Goal: Task Accomplishment & Management: Manage account settings

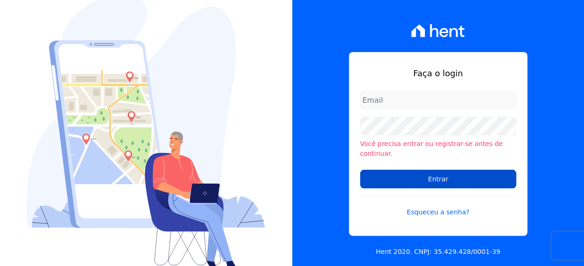
type input "viviane.morandi@e-arke.com"
click at [459, 174] on input "Entrar" at bounding box center [438, 179] width 156 height 19
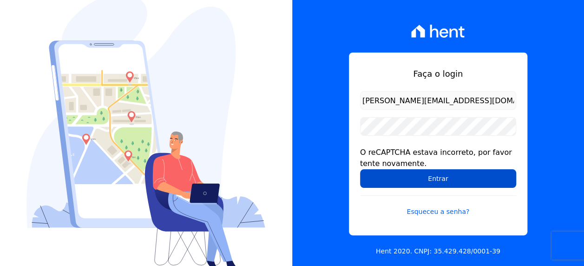
click at [402, 179] on input "Entrar" at bounding box center [438, 178] width 156 height 19
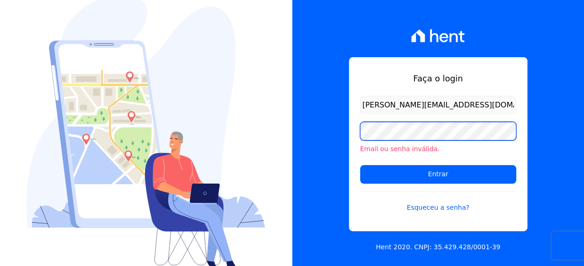
click at [194, 125] on div "Faça o login [PERSON_NAME][EMAIL_ADDRESS][DOMAIN_NAME] Email ou senha inválida.…" at bounding box center [292, 133] width 584 height 266
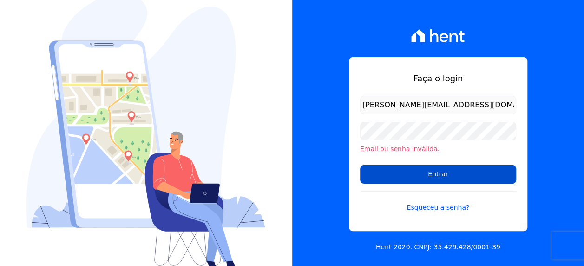
click at [364, 176] on input "Entrar" at bounding box center [438, 174] width 156 height 19
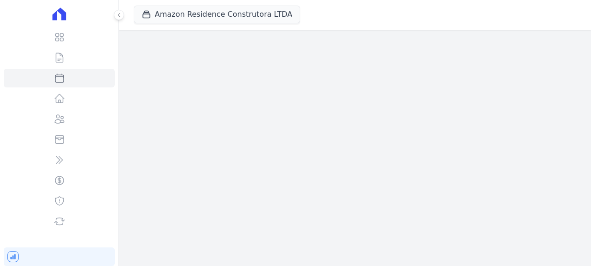
select select
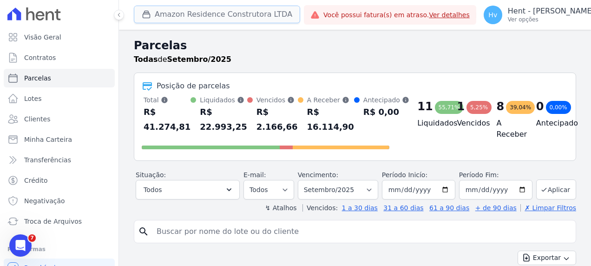
click at [178, 17] on button "Amazon Residence Construtora LTDA" at bounding box center [217, 15] width 166 height 18
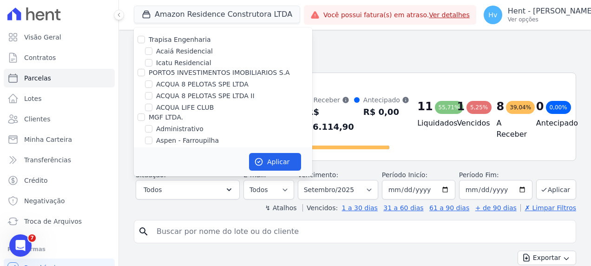
scroll to position [4482, 0]
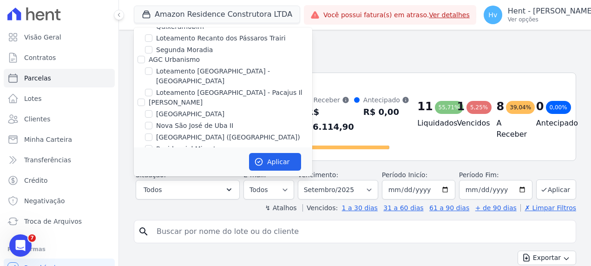
click at [185, 232] on label "LUV PENHA" at bounding box center [174, 237] width 37 height 10
click at [153, 232] on input "LUV PENHA" at bounding box center [148, 235] width 7 height 7
checkbox input "true"
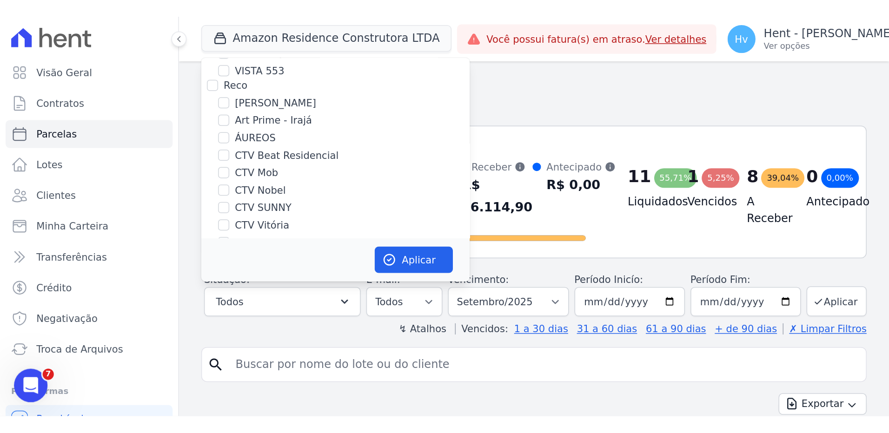
scroll to position [1215, 0]
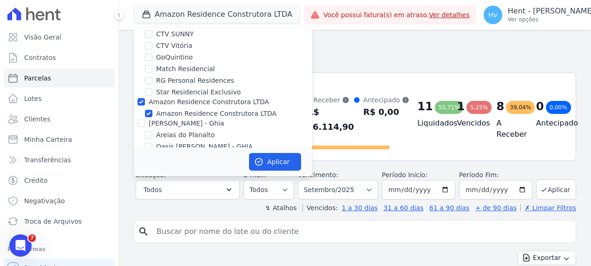
click at [196, 109] on label "Amazon Residence Construtora LTDA" at bounding box center [216, 114] width 120 height 10
click at [153, 110] on input "Amazon Residence Construtora LTDA" at bounding box center [148, 113] width 7 height 7
checkbox input "false"
click at [281, 162] on button "Aplicar" at bounding box center [275, 162] width 52 height 18
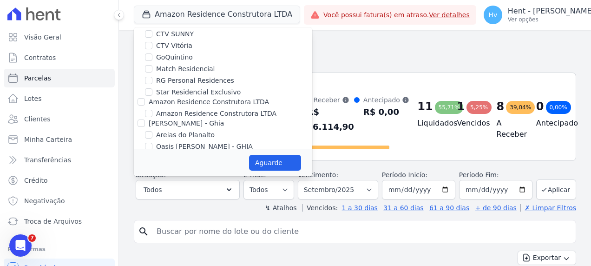
select select
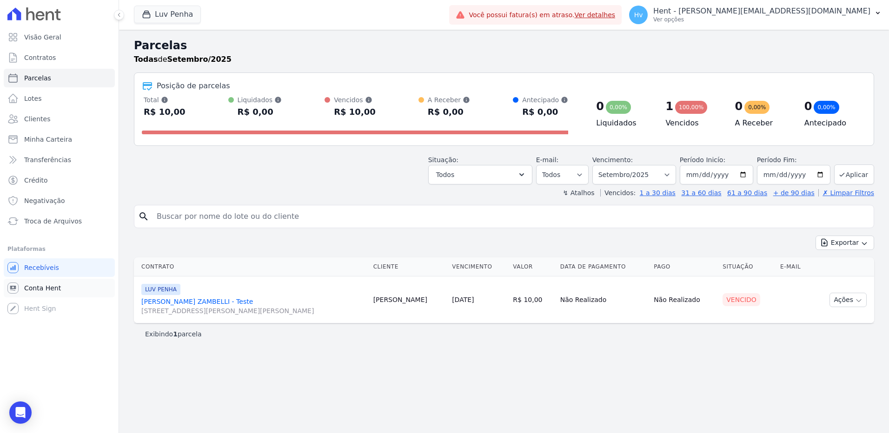
click at [41, 265] on span "Conta Hent" at bounding box center [42, 288] width 37 height 9
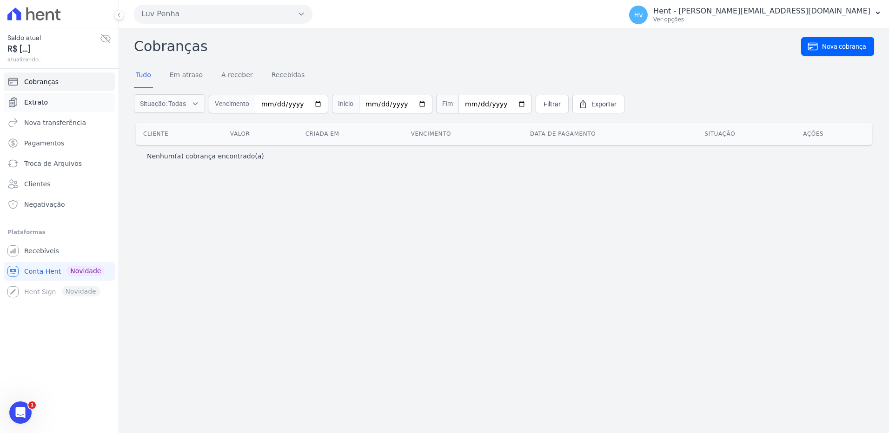
click at [47, 103] on link "Extrato" at bounding box center [59, 102] width 111 height 19
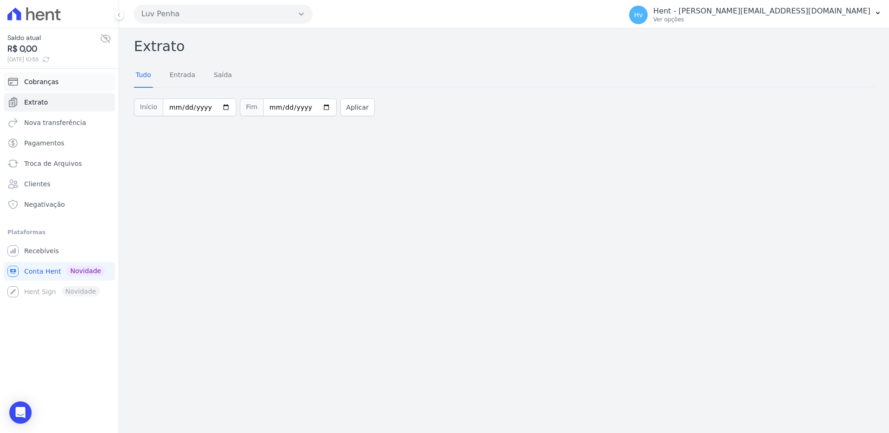
click at [56, 83] on link "Cobranças" at bounding box center [59, 82] width 111 height 19
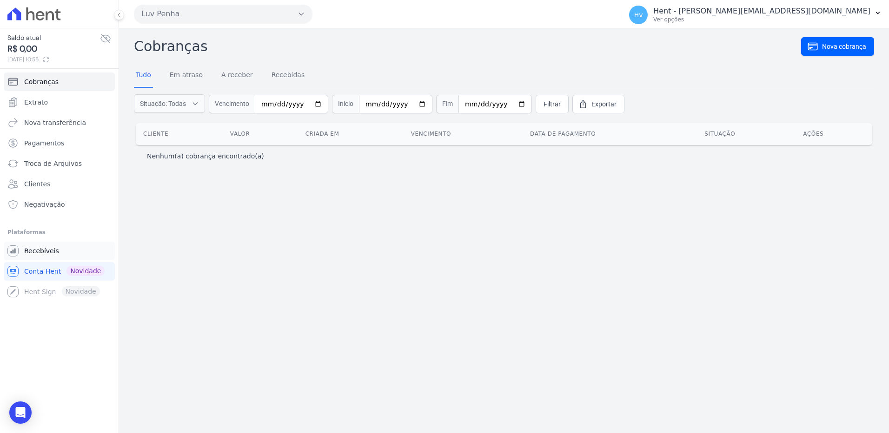
click at [43, 251] on span "Recebíveis" at bounding box center [41, 250] width 35 height 9
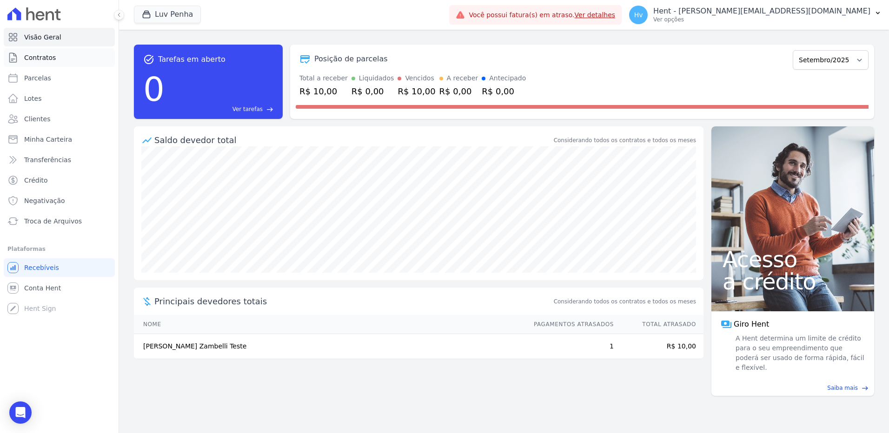
click at [51, 59] on span "Contratos" at bounding box center [40, 57] width 32 height 9
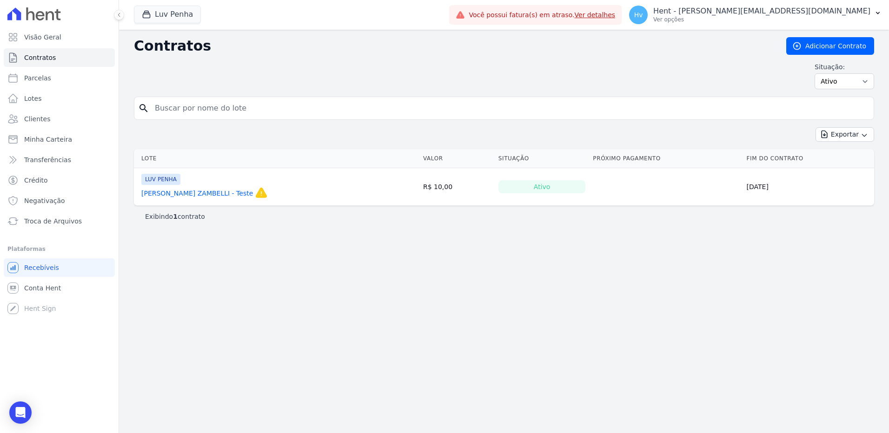
click at [546, 265] on div "Contratos Adicionar Contrato Situação: Ativo Todos Pausado Distratado Rascunho …" at bounding box center [504, 232] width 770 height 404
click at [591, 81] on select "Ativo Todos Pausado Distratado Rascunho Expirado Encerrado" at bounding box center [845, 81] width 60 height 16
select select "all"
click at [591, 73] on select "Ativo Todos Pausado Distratado Rascunho Expirado Encerrado" at bounding box center [845, 81] width 60 height 16
click at [846, 85] on select "Ativo Todos Pausado Distratado Rascunho Expirado Encerrado" at bounding box center [845, 81] width 60 height 16
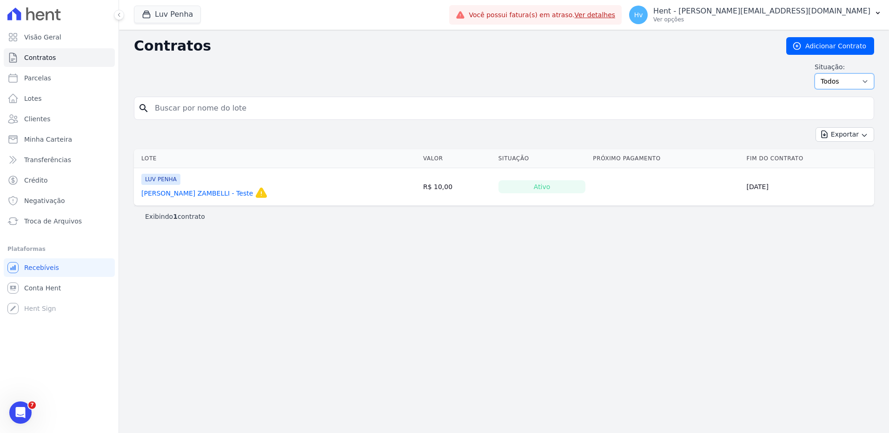
select select "draft"
click at [819, 73] on select "Ativo Todos Pausado Distratado Rascunho Expirado Encerrado" at bounding box center [845, 81] width 60 height 16
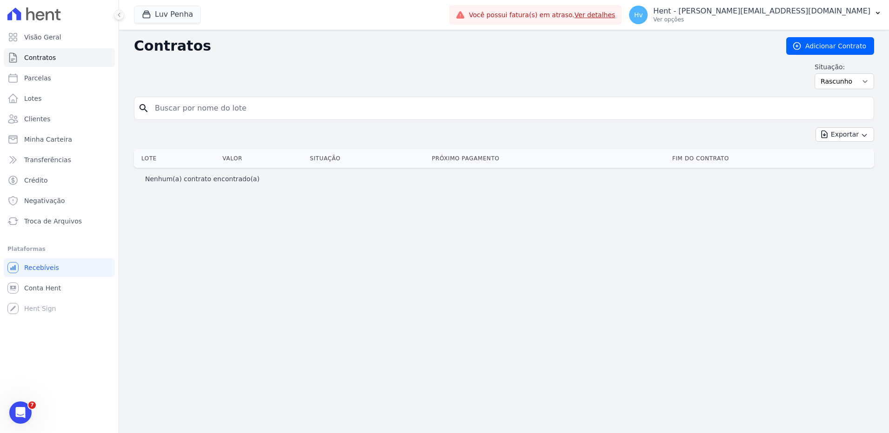
click at [692, 248] on div "Contratos Adicionar Contrato Situação: Ativo Todos Pausado Distratado Rascunho …" at bounding box center [504, 232] width 770 height 404
click at [835, 83] on select "Ativo Todos Pausado Distratado Rascunho Expirado Encerrado" at bounding box center [845, 81] width 60 height 16
select select
click at [819, 73] on select "Ativo Todos Pausado Distratado Rascunho Expirado Encerrado" at bounding box center [845, 81] width 60 height 16
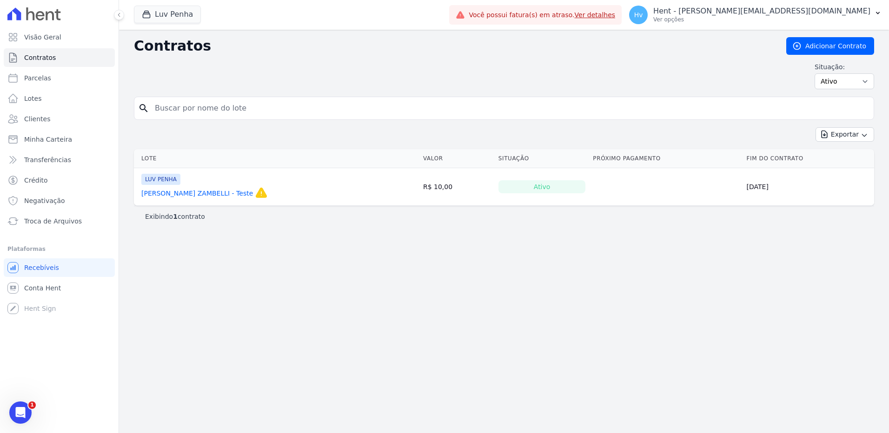
click at [287, 303] on div "Contratos Adicionar Contrato Situação: Ativo Todos Pausado Distratado Rascunho …" at bounding box center [504, 232] width 770 height 404
click at [318, 293] on div "Contratos Adicionar Contrato Situação: Ativo Todos Pausado Distratado Rascunho …" at bounding box center [504, 232] width 770 height 404
click at [82, 35] on link "Visão Geral" at bounding box center [59, 37] width 111 height 19
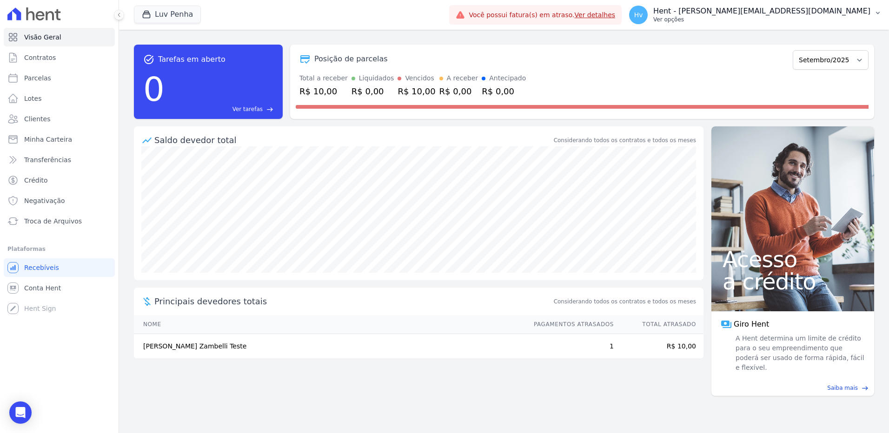
click at [806, 9] on p "Hent - [PERSON_NAME][EMAIL_ADDRESS][DOMAIN_NAME]" at bounding box center [761, 11] width 217 height 9
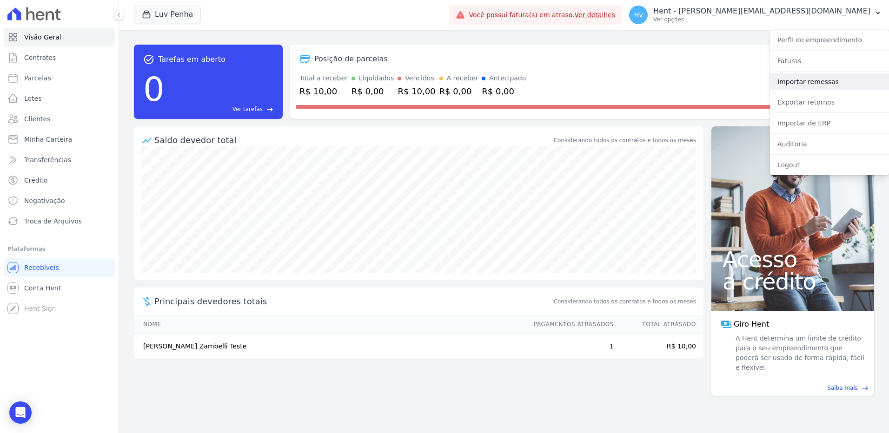
click at [797, 83] on link "Importar remessas" at bounding box center [829, 81] width 119 height 17
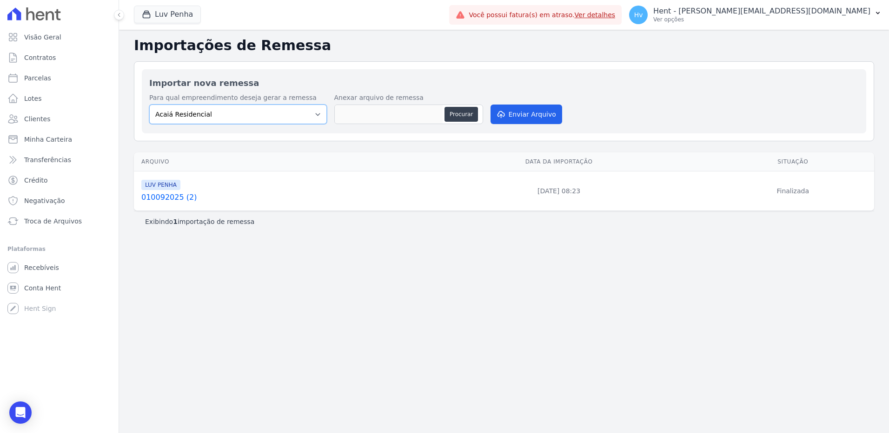
click at [265, 112] on select "Acaiá Residencial ACQUA 8 PELOTAS SPE LTDA II Administrativo AGILE ELOI MENDES …" at bounding box center [238, 115] width 178 height 20
select select "a68ccb25-01c7-4765-a105-c93e35a98414"
click at [149, 105] on select "Acaiá Residencial ACQUA 8 PELOTAS SPE LTDA II Administrativo AGILE ELOI MENDES …" at bounding box center [238, 115] width 178 height 20
click at [468, 116] on button "Procurar" at bounding box center [460, 114] width 33 height 15
type input "010092025 (2)"
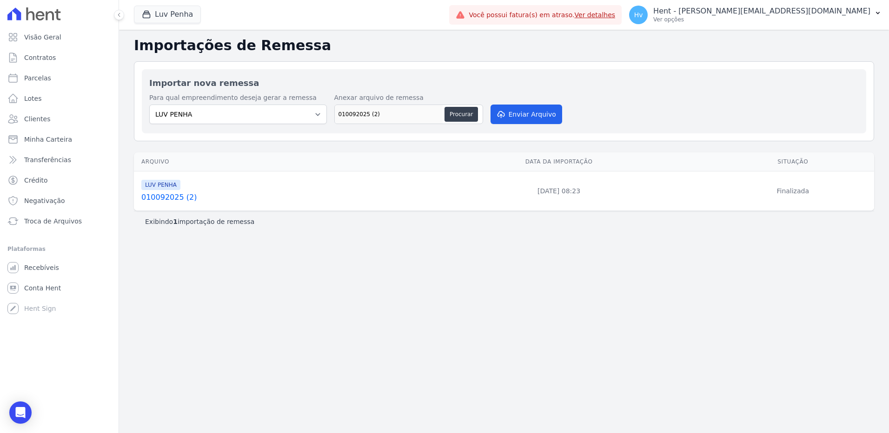
click at [616, 302] on div "Importações de Remessa Importar nova remessa Para qual empreendimento deseja ge…" at bounding box center [504, 232] width 770 height 404
click at [542, 286] on div "Importações de Remessa Importar nova remessa Para qual empreendimento deseja ge…" at bounding box center [504, 232] width 770 height 404
click at [517, 298] on div "Importações de Remessa Importar nova remessa Para qual empreendimento deseja ge…" at bounding box center [504, 232] width 770 height 404
click at [334, 253] on div "Importações de Remessa Importar nova remessa Para qual empreendimento deseja ge…" at bounding box center [504, 232] width 770 height 404
click at [329, 256] on div "Importações de Remessa Importar nova remessa Para qual empreendimento deseja ge…" at bounding box center [504, 232] width 770 height 404
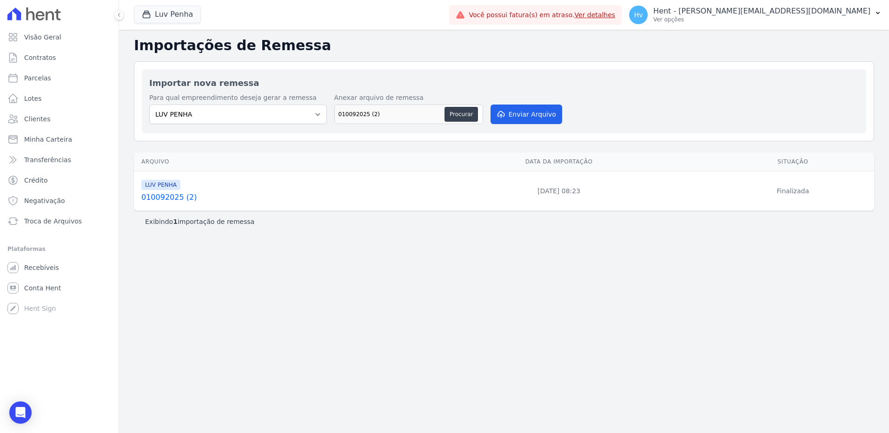
click at [522, 331] on div "Importações de Remessa Importar nova remessa Para qual empreendimento deseja ge…" at bounding box center [504, 232] width 770 height 404
click at [417, 284] on div "Importações de Remessa Importar nova remessa Para qual empreendimento deseja ge…" at bounding box center [504, 232] width 770 height 404
click at [159, 194] on link "010092025 (2)" at bounding box center [271, 197] width 261 height 11
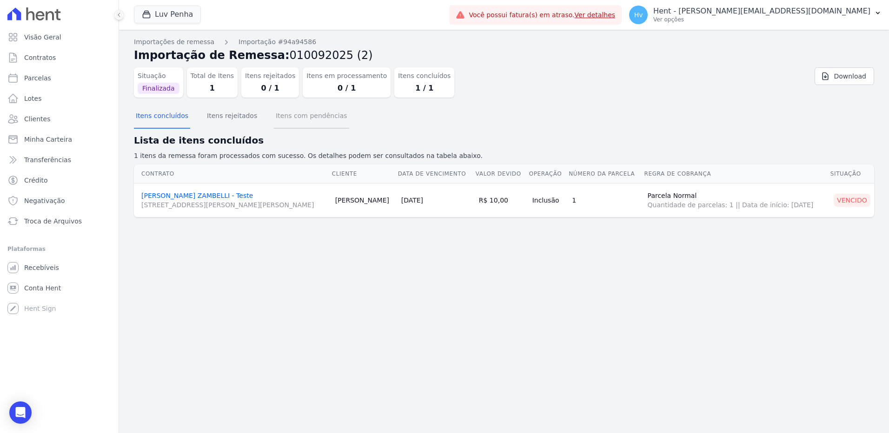
click at [287, 118] on button "Itens com pendências" at bounding box center [311, 117] width 75 height 24
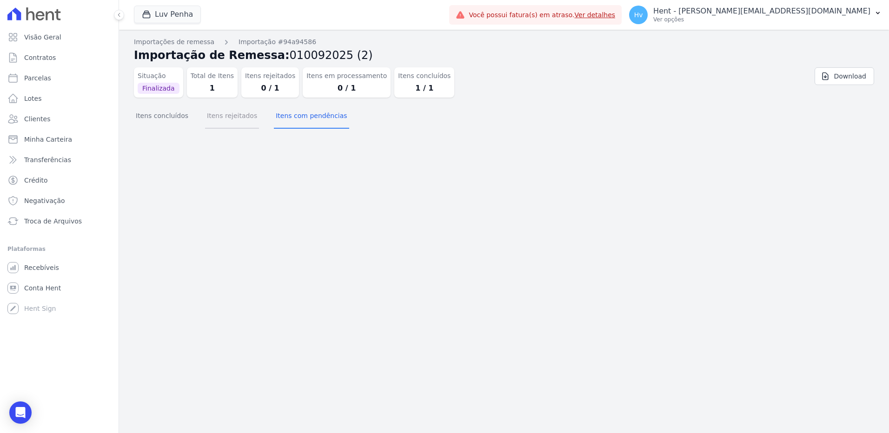
click at [219, 118] on button "Itens rejeitados" at bounding box center [232, 117] width 54 height 24
click at [151, 120] on button "Itens concluídos" at bounding box center [162, 117] width 56 height 24
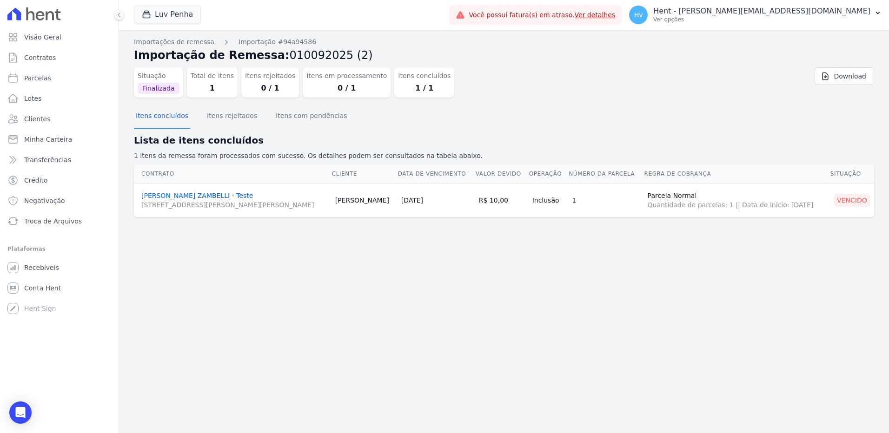
click at [355, 292] on div "Importações de remessa Importação #94a94586 Importação de Remessa: 010092025 (2…" at bounding box center [504, 232] width 770 height 404
click at [305, 119] on button "Itens com pendências" at bounding box center [311, 117] width 75 height 24
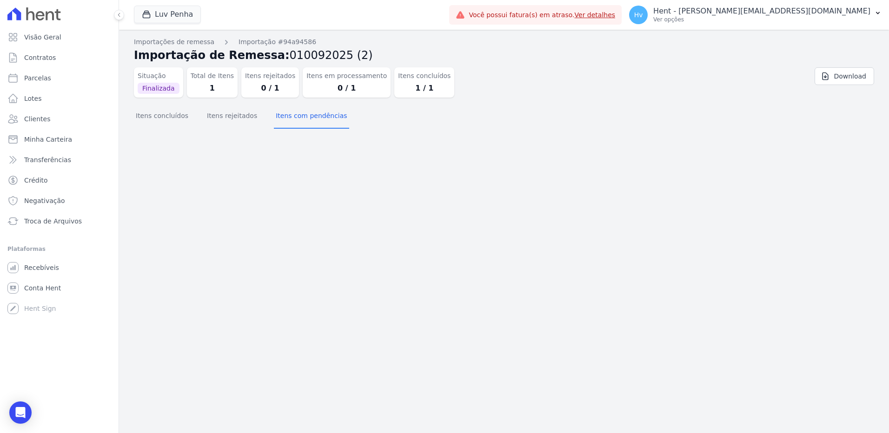
click at [284, 189] on div "Importações de remessa Importação #94a94586 Importação de Remessa: 010092025 (2…" at bounding box center [504, 232] width 770 height 404
click at [745, 148] on div "Importações de remessa Importação #94a94586 Importação de Remessa: 010092025 (2…" at bounding box center [504, 232] width 770 height 404
click at [789, 18] on p "Ver opções" at bounding box center [761, 19] width 217 height 7
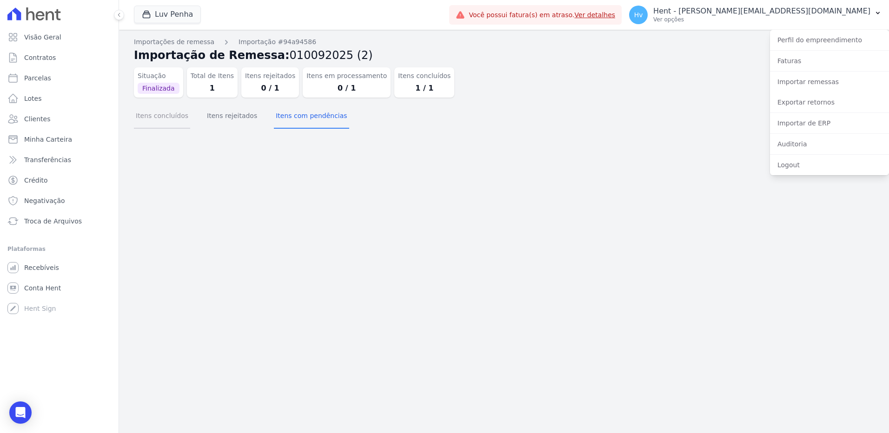
click at [155, 119] on button "Itens concluídos" at bounding box center [162, 117] width 56 height 24
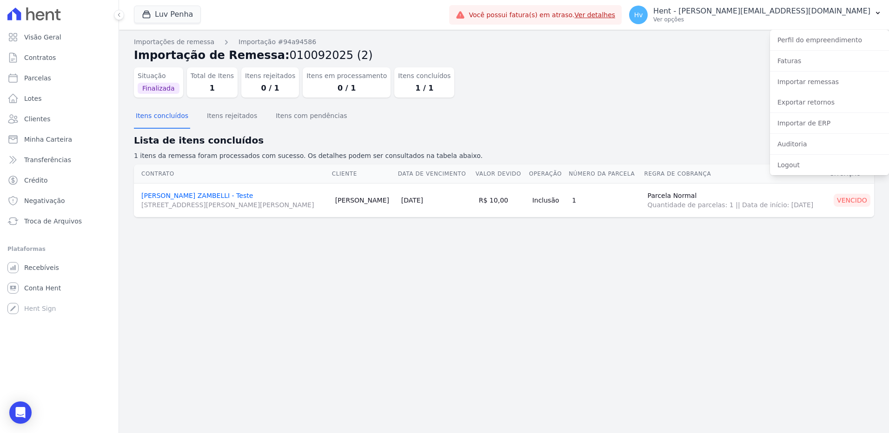
click at [351, 245] on div "Importações de remessa Importação #94a94586 Importação de Remessa: 010092025 (2…" at bounding box center [504, 232] width 770 height 404
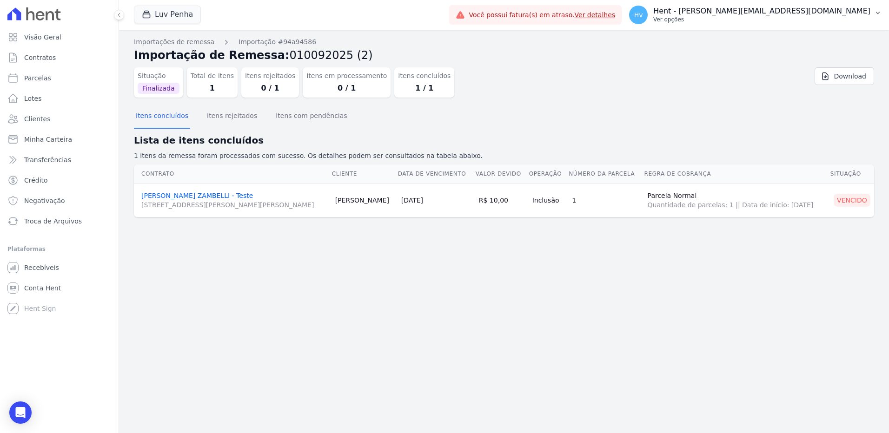
click at [791, 16] on p "Ver opções" at bounding box center [761, 19] width 217 height 7
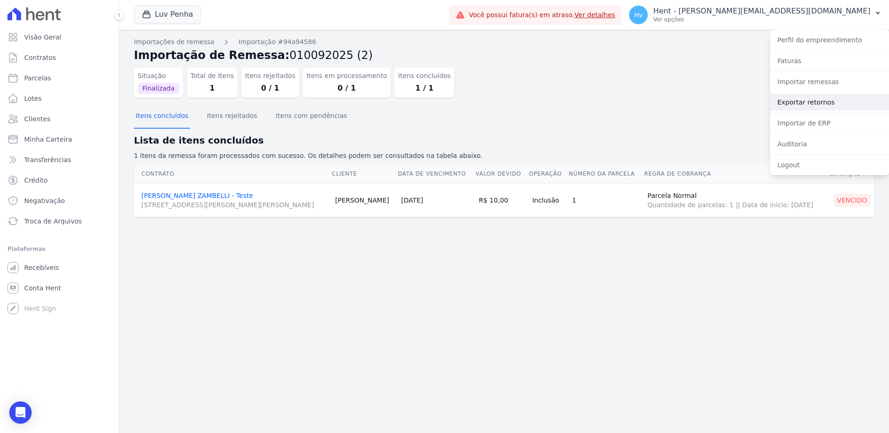
click at [800, 97] on link "Exportar retornos" at bounding box center [829, 102] width 119 height 17
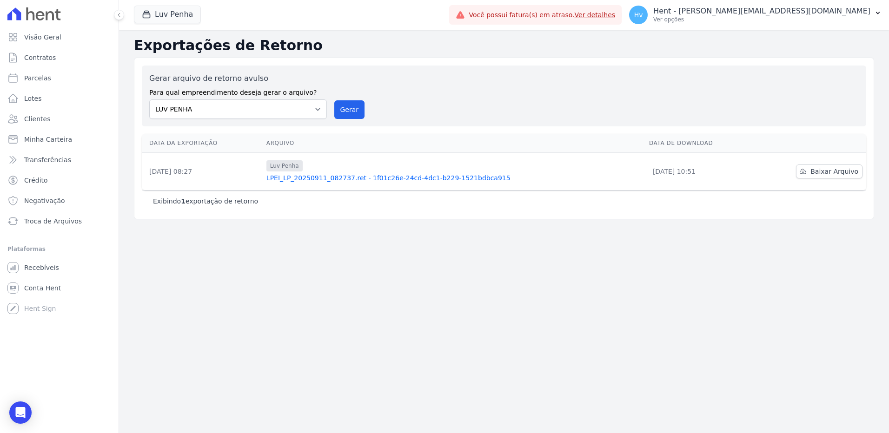
click at [372, 290] on div "Exportações de Retorno Gerar arquivo de retorno avulso Para qual empreendimento…" at bounding box center [504, 232] width 770 height 404
click at [261, 271] on div "Exportações de Retorno Gerar arquivo de retorno avulso Para qual empreendimento…" at bounding box center [504, 232] width 770 height 404
click at [242, 309] on div "Exportações de Retorno Gerar arquivo de retorno avulso Para qual empreendimento…" at bounding box center [504, 232] width 770 height 404
click at [178, 333] on div "Exportações de Retorno Gerar arquivo de retorno avulso Para qual empreendimento…" at bounding box center [504, 232] width 770 height 404
click at [371, 317] on div "Exportações de Retorno Gerar arquivo de retorno avulso Para qual empreendimento…" at bounding box center [504, 232] width 770 height 404
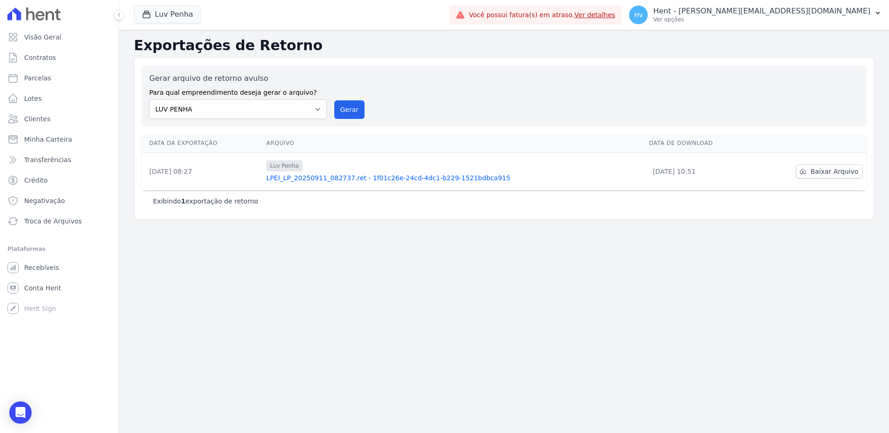
click at [377, 297] on div "Exportações de Retorno Gerar arquivo de retorno avulso Para qual empreendimento…" at bounding box center [504, 232] width 770 height 404
click at [788, 18] on p "Ver opções" at bounding box center [761, 19] width 217 height 7
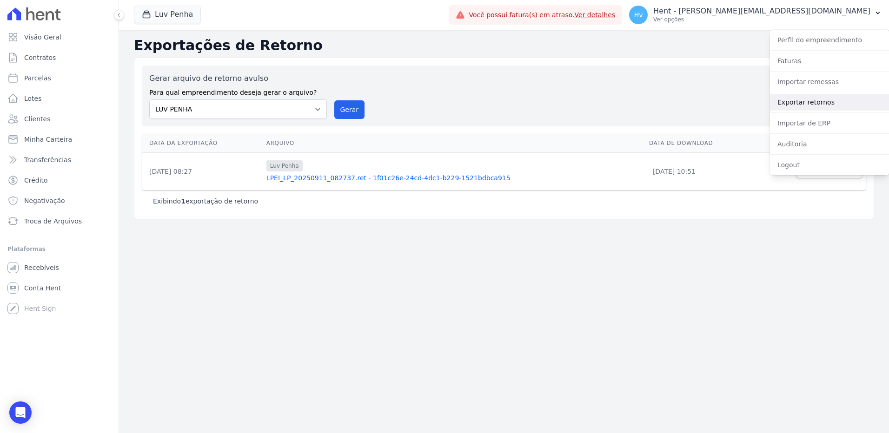
click at [796, 103] on link "Exportar retornos" at bounding box center [829, 102] width 119 height 17
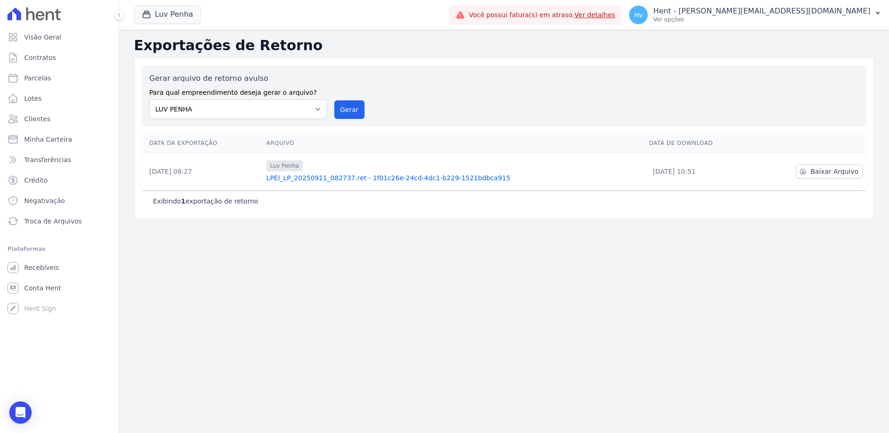
click at [207, 276] on div "Exportações de Retorno Gerar arquivo de retorno avulso Para qual empreendimento…" at bounding box center [504, 232] width 770 height 404
click at [328, 299] on div "Exportações de Retorno Gerar arquivo de retorno avulso Para qual empreendimento…" at bounding box center [504, 232] width 770 height 404
click at [780, 18] on p "Ver opções" at bounding box center [761, 19] width 217 height 7
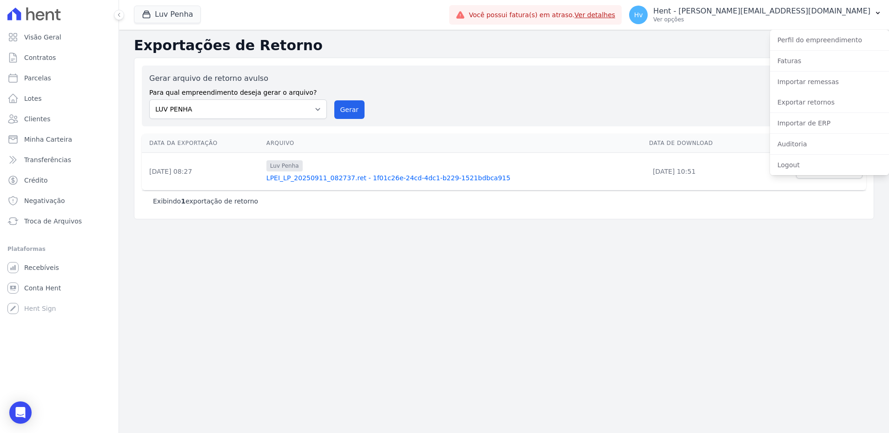
click at [270, 305] on div "Exportações de Retorno Gerar arquivo de retorno avulso Para qual empreendimento…" at bounding box center [504, 232] width 770 height 404
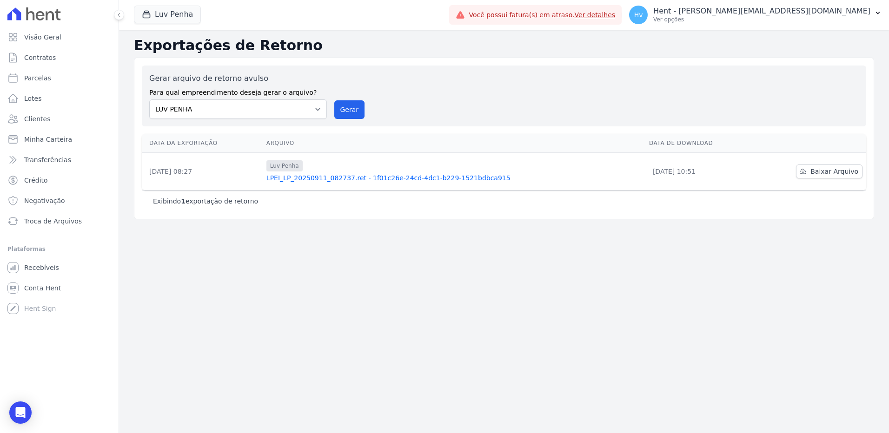
click at [488, 267] on div "Exportações de Retorno Gerar arquivo de retorno avulso Para qual empreendimento…" at bounding box center [504, 232] width 770 height 404
click at [212, 286] on div "Exportações de Retorno Gerar arquivo de retorno avulso Para qual empreendimento…" at bounding box center [504, 232] width 770 height 404
click at [50, 269] on span "Recebíveis" at bounding box center [41, 267] width 35 height 9
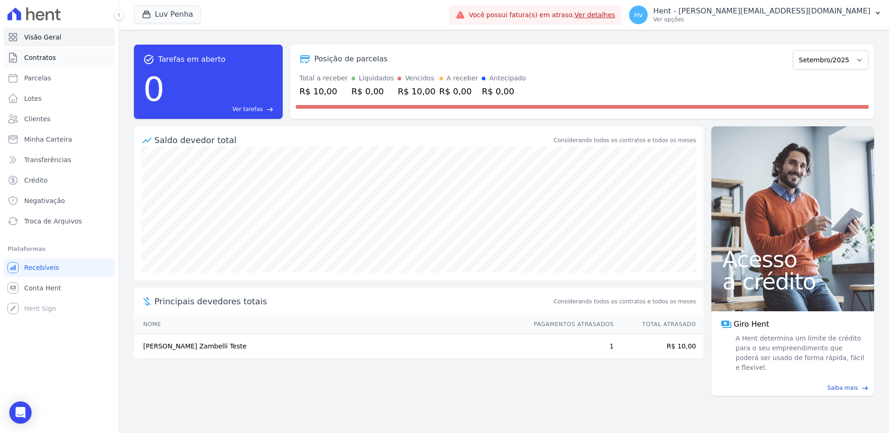
click at [39, 59] on span "Contratos" at bounding box center [40, 57] width 32 height 9
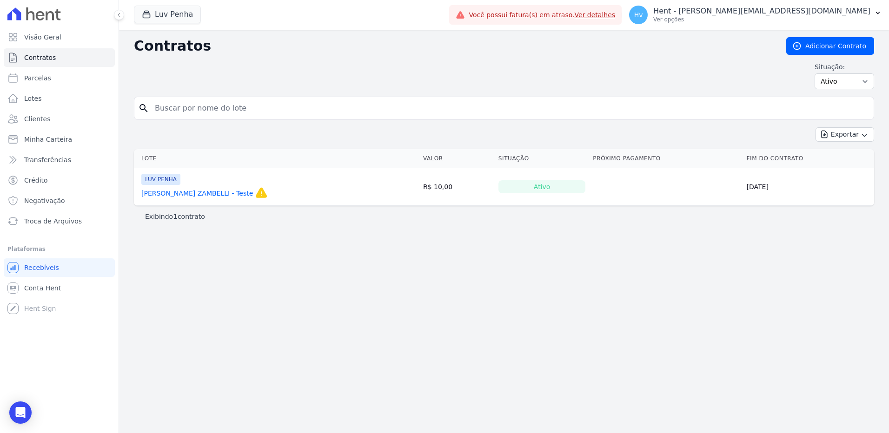
click at [235, 196] on link "[PERSON_NAME] ZAMBELLI - Teste" at bounding box center [197, 193] width 112 height 9
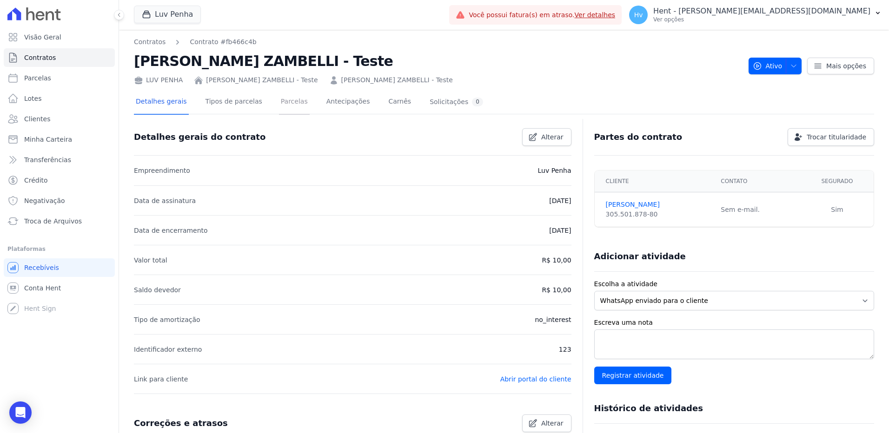
click at [290, 105] on link "Parcelas" at bounding box center [294, 102] width 31 height 25
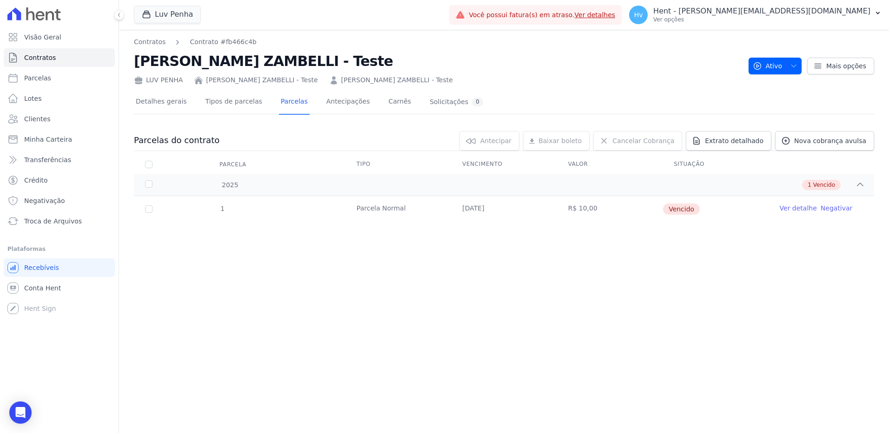
drag, startPoint x: 691, startPoint y: 164, endPoint x: 718, endPoint y: 161, distance: 27.2
click at [718, 161] on th "Situação" at bounding box center [716, 165] width 106 height 20
click at [683, 247] on div "Contratos Contrato #fb466c4b [PERSON_NAME] - Teste LUV PENHA [PERSON_NAME] - Te…" at bounding box center [504, 232] width 770 height 404
click at [47, 82] on span "Parcelas" at bounding box center [37, 77] width 27 height 9
select select
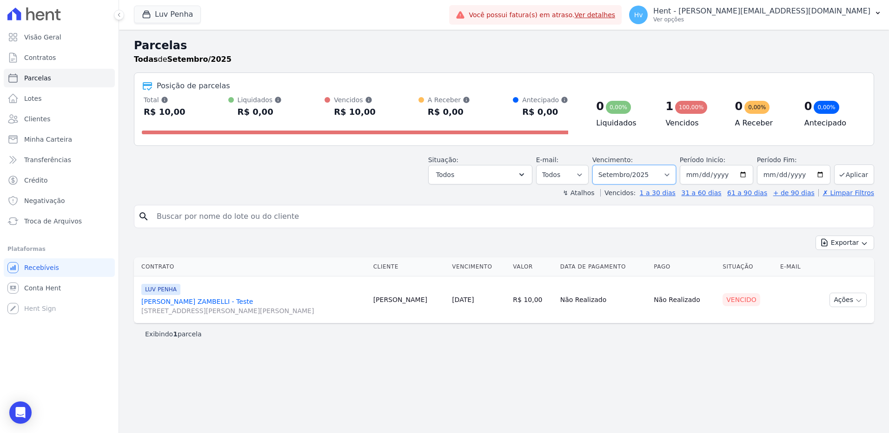
click at [672, 173] on select "Filtrar por período ──────── Todos os meses Setembro/2025 Setembro/2025" at bounding box center [634, 175] width 84 height 20
click at [521, 211] on input "search" at bounding box center [510, 216] width 719 height 19
click at [727, 365] on div "Parcelas Todas de Setembro/2025 Posição de parcelas Total Soma das parcelas pag…" at bounding box center [504, 232] width 770 height 404
drag, startPoint x: 710, startPoint y: 272, endPoint x: 738, endPoint y: 269, distance: 28.0
click at [738, 269] on th "Situação" at bounding box center [748, 267] width 58 height 19
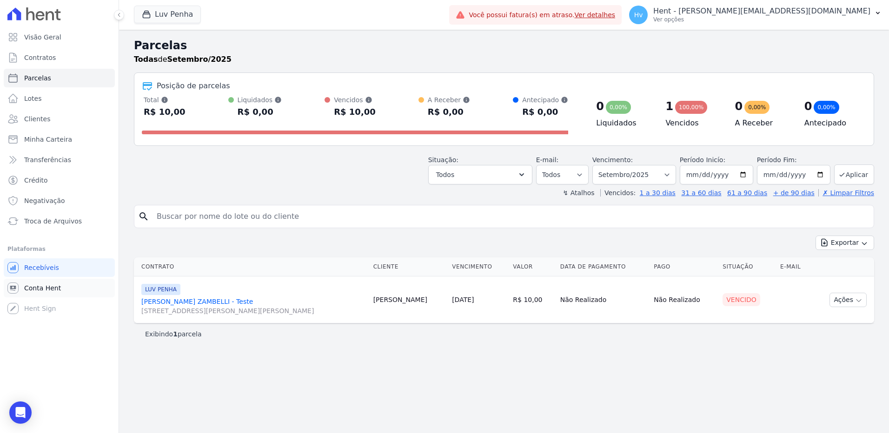
click at [42, 289] on span "Conta Hent" at bounding box center [42, 288] width 37 height 9
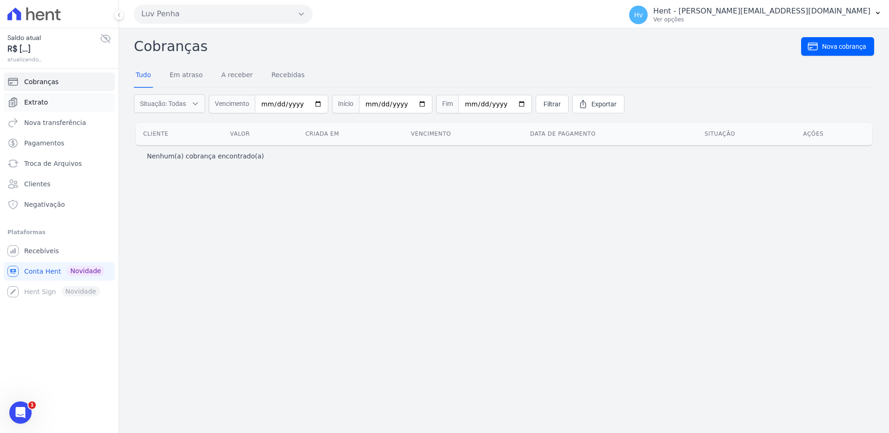
click at [39, 103] on span "Extrato" at bounding box center [36, 102] width 24 height 9
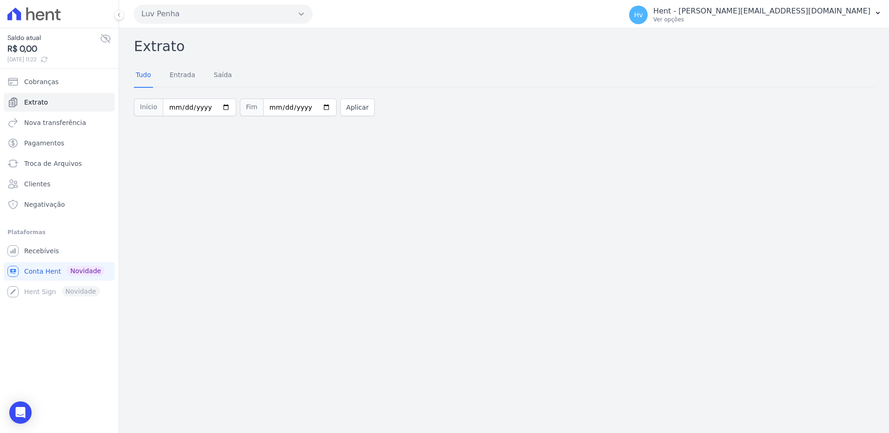
click at [51, 47] on span "R$ 0,00" at bounding box center [53, 49] width 93 height 13
click at [160, 265] on div "Extrato Tudo Entrada Saída Início 2025-09-01 Fim 2025-09-19 Aplicar" at bounding box center [504, 230] width 770 height 405
click at [230, 291] on div "Extrato Tudo Entrada Saída Início 2025-09-01 Fim 2025-09-19 Aplicar" at bounding box center [504, 230] width 770 height 405
click at [49, 254] on span "Recebíveis" at bounding box center [41, 250] width 35 height 9
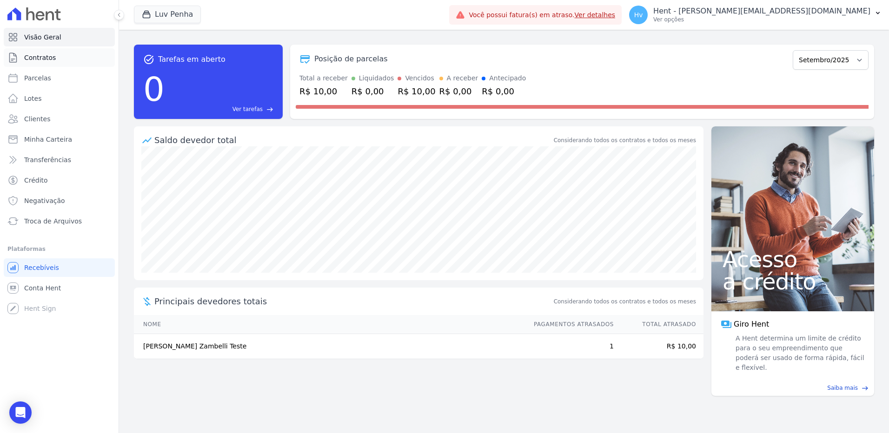
click at [49, 60] on span "Contratos" at bounding box center [40, 57] width 32 height 9
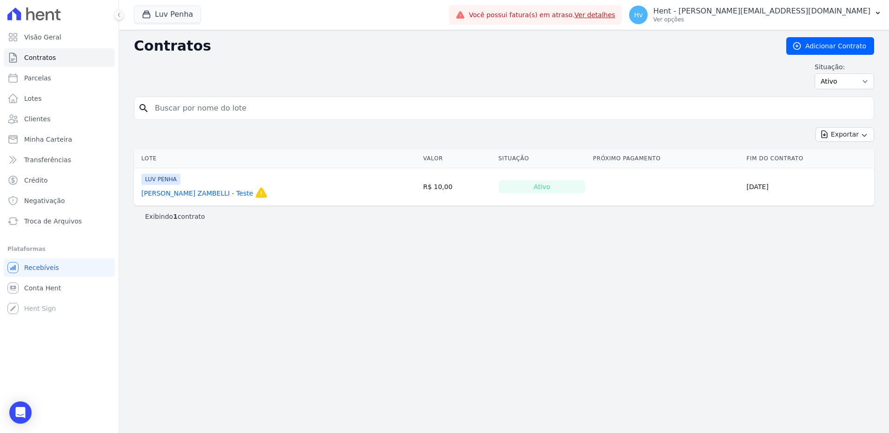
click at [194, 194] on link "[PERSON_NAME] ZAMBELLI - Teste" at bounding box center [197, 193] width 112 height 9
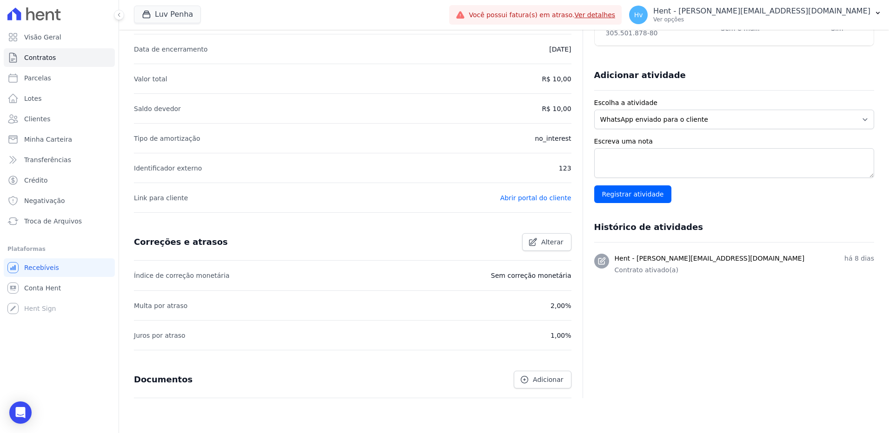
scroll to position [186, 0]
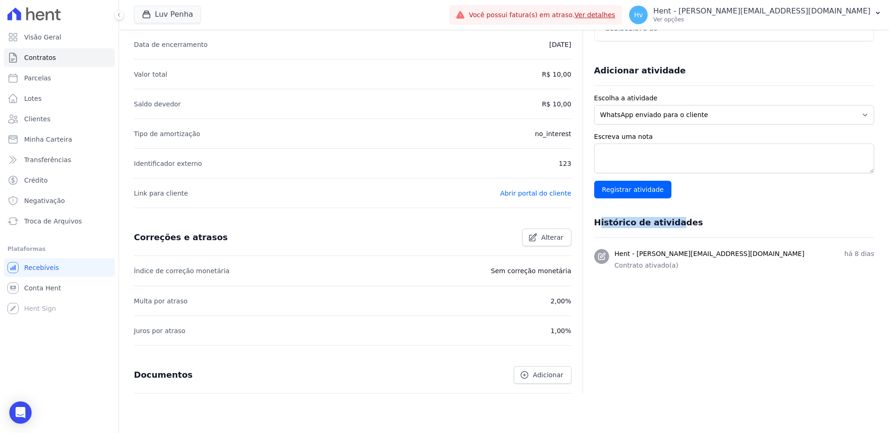
drag, startPoint x: 595, startPoint y: 224, endPoint x: 664, endPoint y: 219, distance: 69.5
click at [664, 219] on h3 "Histórico de atividades" at bounding box center [648, 222] width 109 height 11
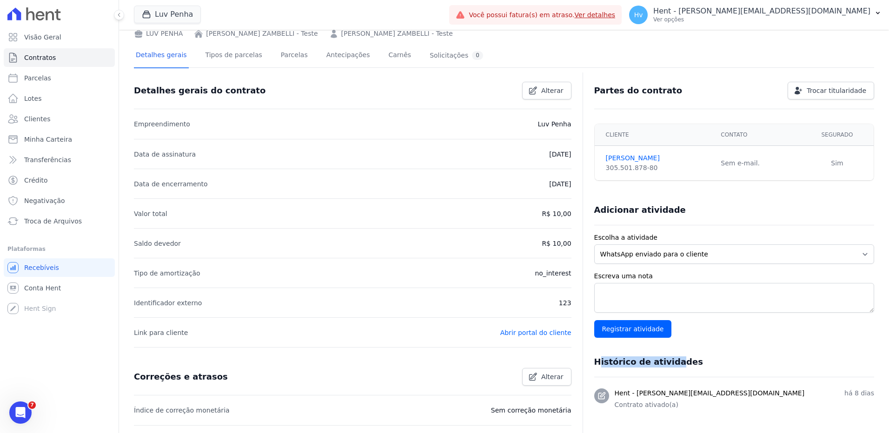
scroll to position [0, 0]
click at [292, 57] on link "Parcelas" at bounding box center [294, 56] width 31 height 25
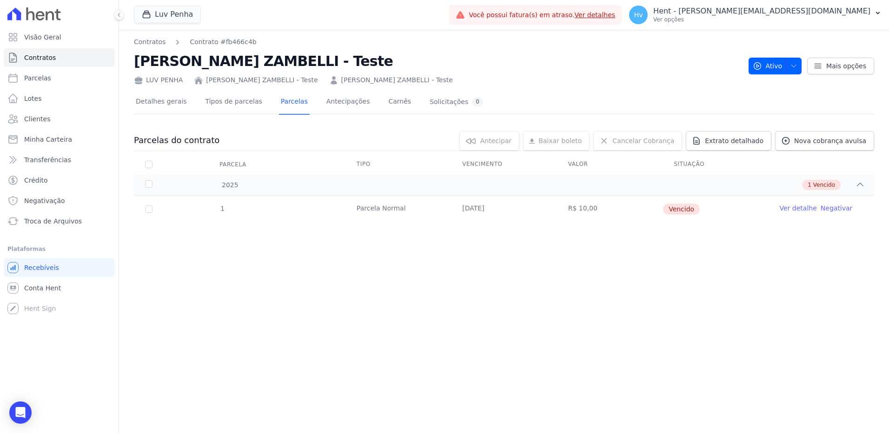
drag, startPoint x: 630, startPoint y: 322, endPoint x: 673, endPoint y: 305, distance: 46.8
click at [630, 322] on div "Contratos Contrato #fb466c4b [PERSON_NAME] - Teste LUV PENHA [PERSON_NAME] - Te…" at bounding box center [504, 232] width 770 height 404
click at [662, 302] on div "Contratos Contrato #fb466c4b [PERSON_NAME] - Teste LUV PENHA [PERSON_NAME] - Te…" at bounding box center [504, 232] width 770 height 404
drag, startPoint x: 396, startPoint y: 302, endPoint x: 391, endPoint y: 286, distance: 16.6
click at [396, 302] on div "Contratos Contrato #fb466c4b [PERSON_NAME] - Teste LUV PENHA [PERSON_NAME] - Te…" at bounding box center [504, 232] width 770 height 404
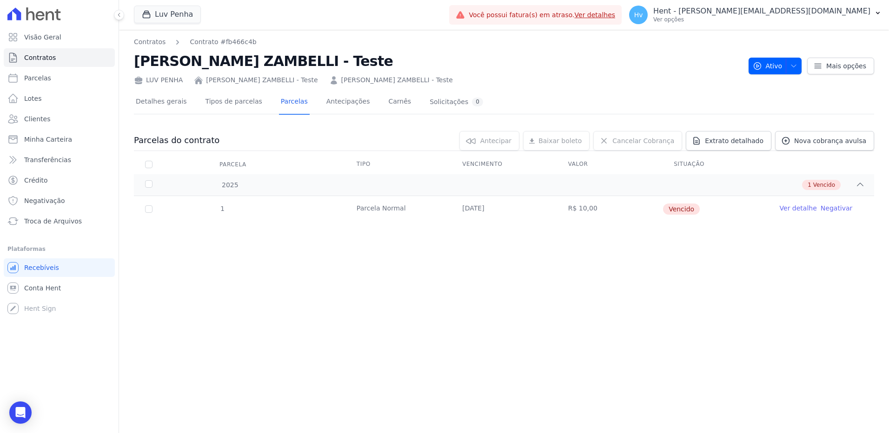
click at [380, 211] on td "Parcela Normal" at bounding box center [398, 209] width 106 height 26
click at [788, 208] on link "Ver detalhe" at bounding box center [798, 208] width 37 height 9
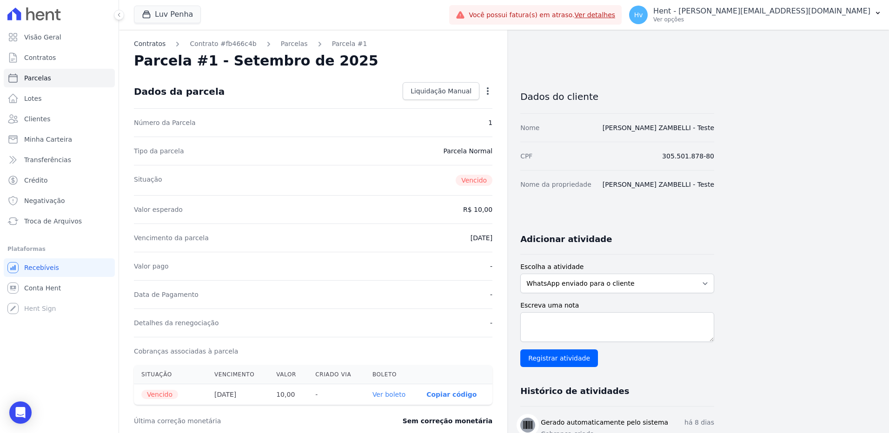
click at [156, 41] on link "Contratos" at bounding box center [150, 44] width 32 height 10
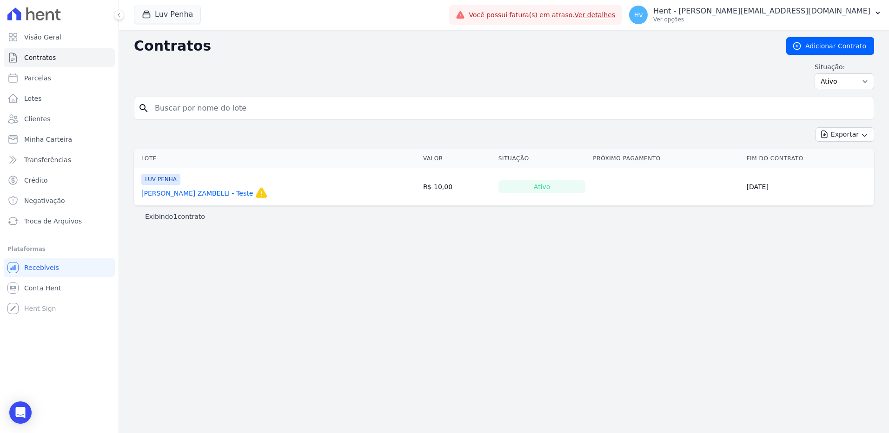
click at [477, 286] on div "Contratos Adicionar Contrato Situação: Ativo Todos Pausado Distratado Rascunho …" at bounding box center [504, 232] width 770 height 404
click at [340, 243] on div "Contratos Adicionar Contrato Situação: Ativo Todos Pausado Distratado Rascunho …" at bounding box center [504, 232] width 770 height 404
click at [260, 289] on div "Contratos Adicionar Contrato Situação: Ativo Todos Pausado Distratado Rascunho …" at bounding box center [504, 232] width 770 height 404
click at [219, 196] on link "[PERSON_NAME] ZAMBELLI - Teste" at bounding box center [197, 193] width 112 height 9
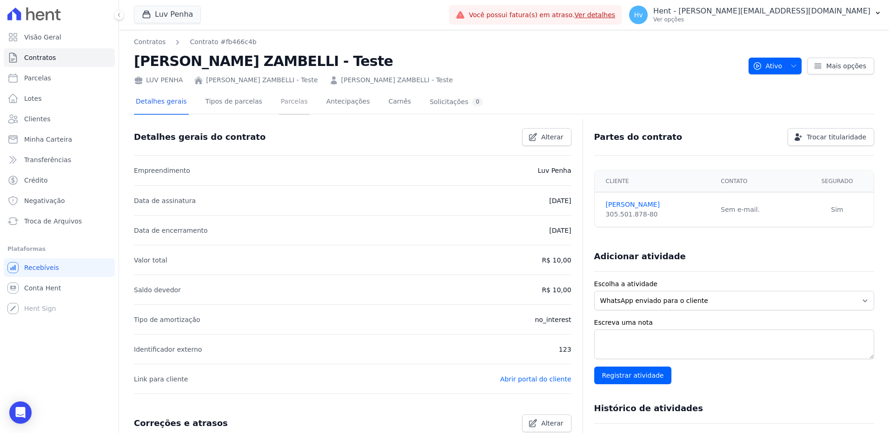
click at [281, 100] on link "Parcelas" at bounding box center [294, 102] width 31 height 25
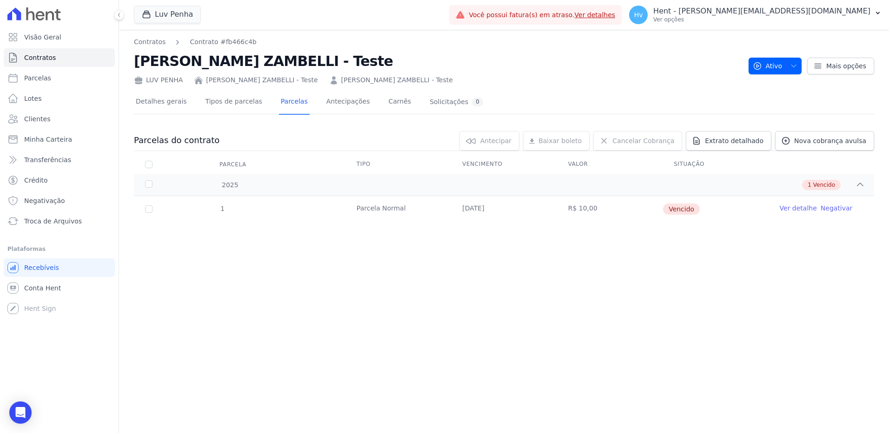
click at [795, 208] on link "Ver detalhe" at bounding box center [798, 208] width 37 height 9
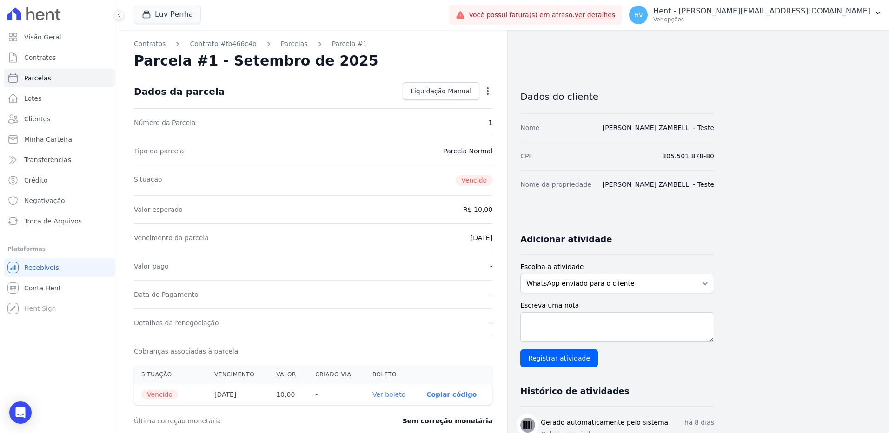
click at [487, 92] on icon "button" at bounding box center [487, 90] width 9 height 9
click at [445, 119] on link "Cancelar Cobrança" at bounding box center [448, 120] width 82 height 17
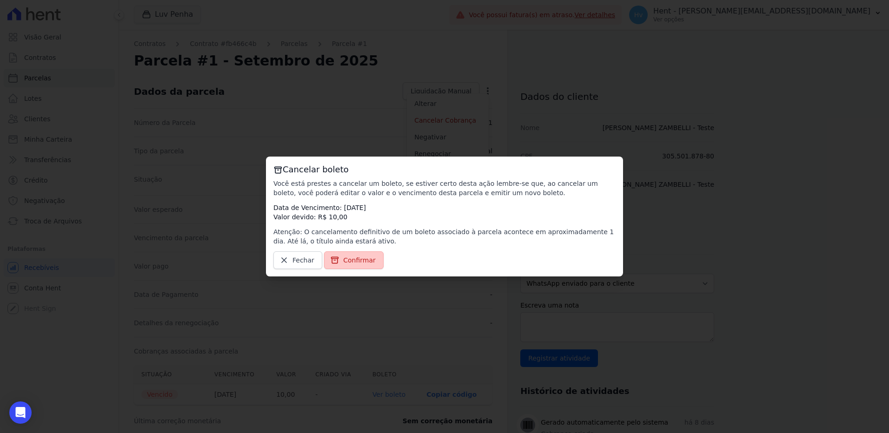
click at [363, 259] on span "Confirmar" at bounding box center [359, 260] width 33 height 9
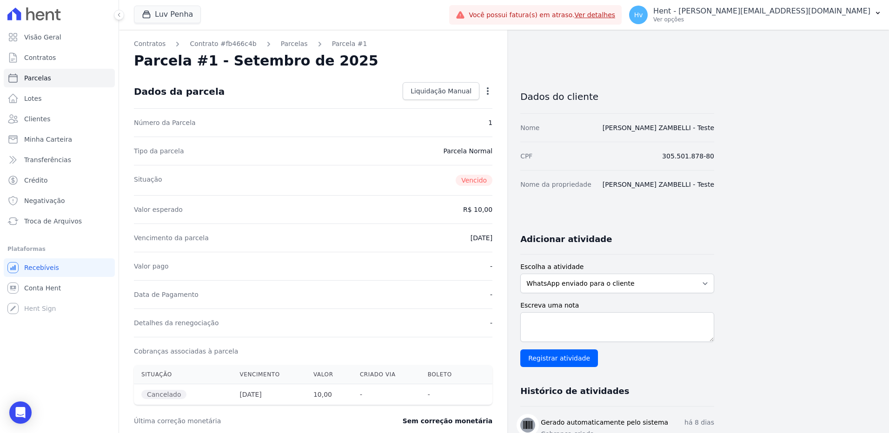
click at [418, 59] on div "Parcela #1 - Setembro de 2025" at bounding box center [313, 61] width 358 height 17
click at [415, 56] on div "Parcela #1 - Setembro de 2025" at bounding box center [313, 61] width 358 height 17
click at [151, 46] on link "Contratos" at bounding box center [150, 44] width 32 height 10
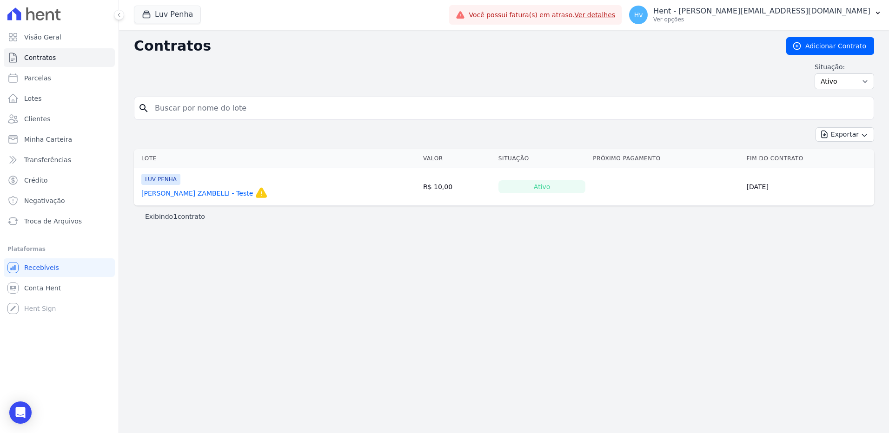
click at [220, 194] on link "[PERSON_NAME] ZAMBELLI - Teste" at bounding box center [197, 193] width 112 height 9
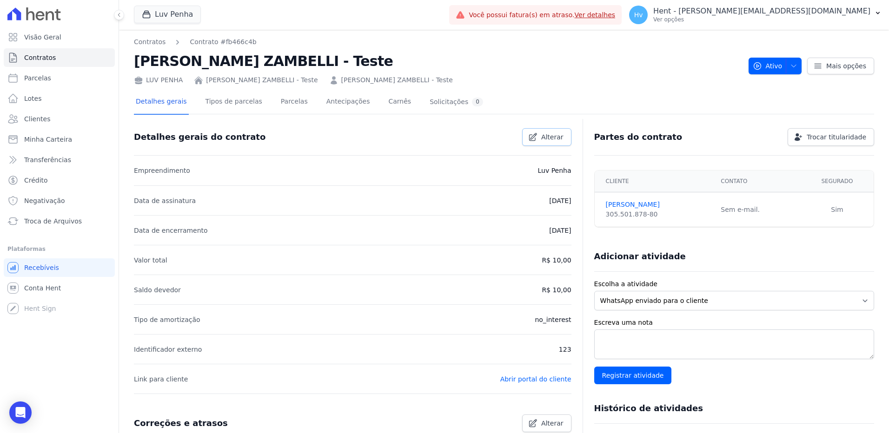
click at [549, 134] on span "Alterar" at bounding box center [552, 137] width 22 height 9
click at [481, 132] on link "Cancelar" at bounding box center [492, 137] width 56 height 18
click at [487, 59] on h2 "[PERSON_NAME] ZAMBELLI - Teste" at bounding box center [437, 61] width 607 height 21
click at [279, 102] on link "Parcelas" at bounding box center [294, 102] width 31 height 25
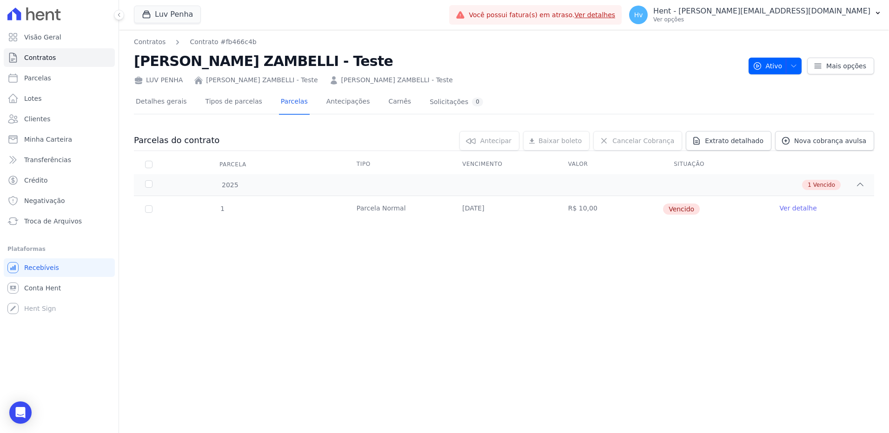
click at [598, 298] on div "Contratos Contrato #fb466c4b [PERSON_NAME] - Teste LUV PENHA [PERSON_NAME] - Te…" at bounding box center [504, 232] width 770 height 404
click at [331, 298] on div "Contratos Contrato #fb466c4b [PERSON_NAME] - Teste LUV PENHA [PERSON_NAME] - Te…" at bounding box center [504, 232] width 770 height 404
click at [365, 373] on div "Contratos Contrato #fb466c4b [PERSON_NAME] - Teste LUV PENHA [PERSON_NAME] - Te…" at bounding box center [504, 232] width 770 height 404
drag, startPoint x: 619, startPoint y: 360, endPoint x: 707, endPoint y: 262, distance: 132.4
click at [619, 360] on div "Contratos Contrato #fb466c4b [PERSON_NAME] - Teste LUV PENHA [PERSON_NAME] - Te…" at bounding box center [504, 232] width 770 height 404
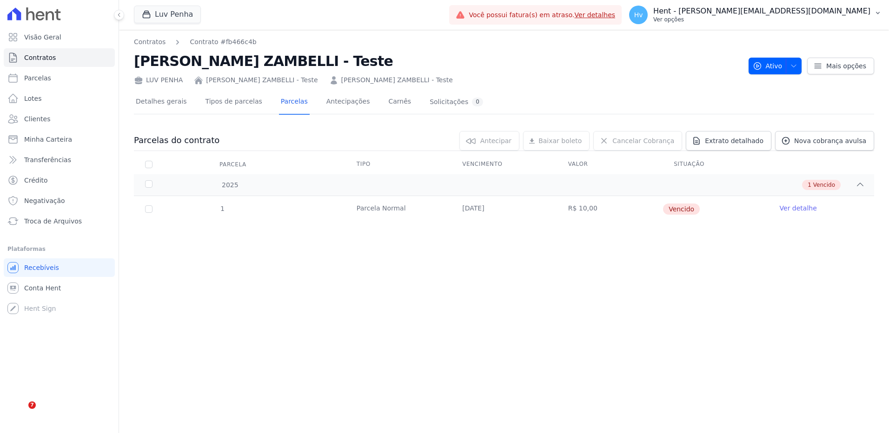
click at [814, 17] on p "Ver opções" at bounding box center [761, 19] width 217 height 7
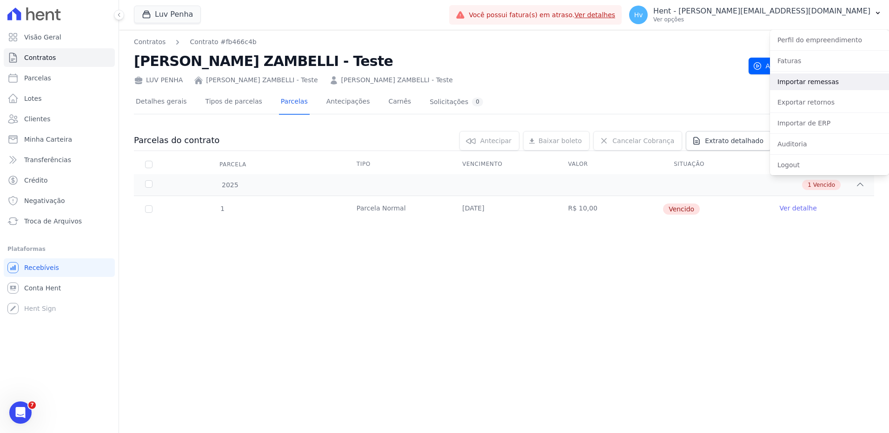
click at [796, 84] on link "Importar remessas" at bounding box center [829, 81] width 119 height 17
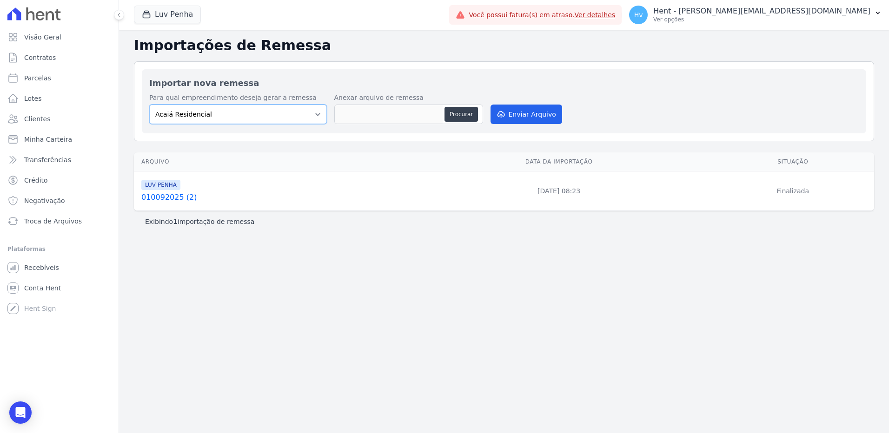
click at [293, 118] on select "Acaiá Residencial ACQUA 8 PELOTAS SPE LTDA II Administrativo AGILE ELOI MENDES …" at bounding box center [238, 115] width 178 height 20
select select "a68ccb25-01c7-4765-a105-c93e35a98414"
click at [149, 105] on select "Acaiá Residencial ACQUA 8 PELOTAS SPE LTDA II Administrativo AGILE ELOI MENDES …" at bounding box center [238, 115] width 178 height 20
click at [463, 110] on button "Procurar" at bounding box center [460, 114] width 33 height 15
type input "319092025"
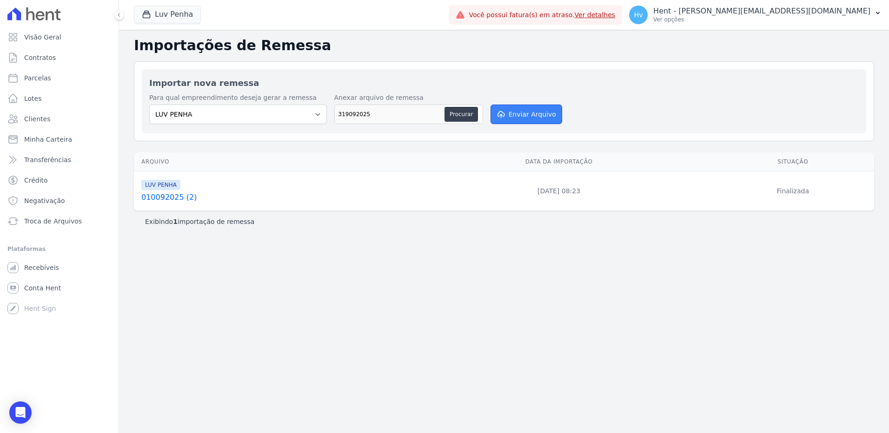
click at [503, 115] on icon "submit" at bounding box center [500, 114] width 9 height 7
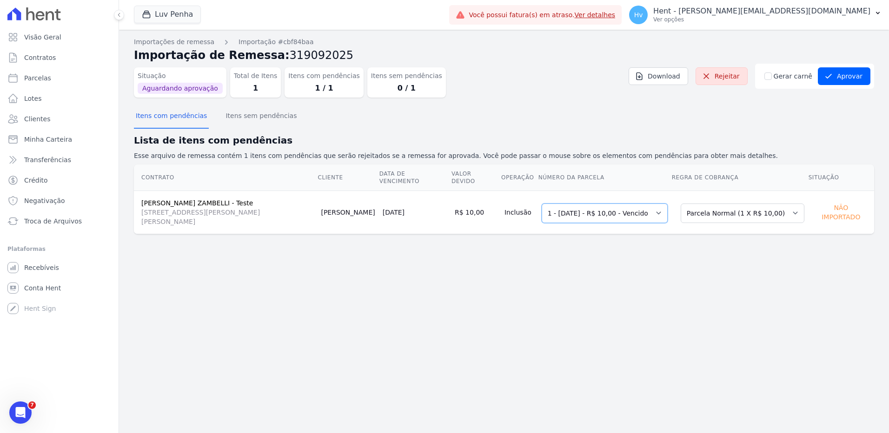
click at [564, 204] on select "Selecione uma 1 - [DATE] - R$ 10,00 - Vencido" at bounding box center [605, 214] width 126 height 20
click at [717, 262] on div "Importações de remessa Importação #cbf84baa Importação de Remessa: 319092025 Si…" at bounding box center [504, 232] width 770 height 404
click at [757, 207] on select "Selecione uma Nova Parcela Avulsa Parcela Avulsa Existente Parcela Normal (1 X …" at bounding box center [743, 214] width 124 height 20
drag, startPoint x: 437, startPoint y: 280, endPoint x: 501, endPoint y: 282, distance: 64.7
click at [437, 280] on div "Importações de remessa Importação #cbf84baa Importação de Remessa: 319092025 Si…" at bounding box center [504, 232] width 770 height 404
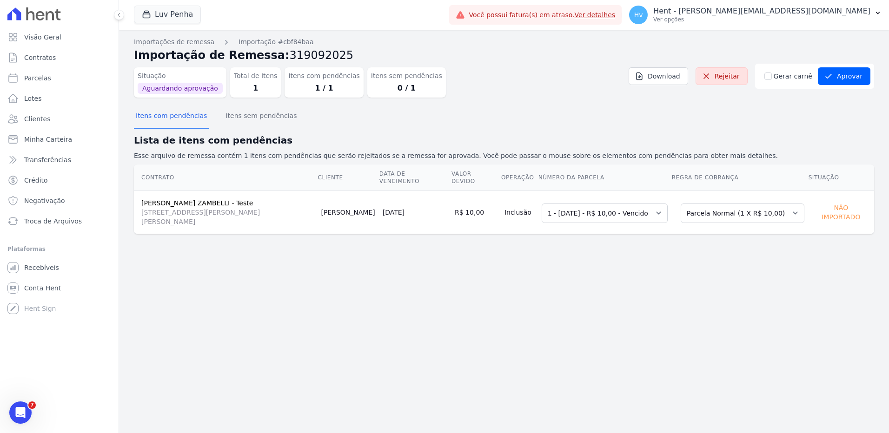
drag, startPoint x: 357, startPoint y: 202, endPoint x: 384, endPoint y: 202, distance: 27.4
click at [384, 202] on td "[DATE]" at bounding box center [415, 212] width 72 height 43
drag, startPoint x: 384, startPoint y: 202, endPoint x: 405, endPoint y: 274, distance: 75.0
click at [405, 274] on div "Importações de remessa Importação #cbf84baa Importação de Remessa: 319092025 Si…" at bounding box center [504, 232] width 770 height 404
click at [453, 272] on div "Importações de remessa Importação #cbf84baa Importação de Remessa: 319092025 Si…" at bounding box center [504, 232] width 770 height 404
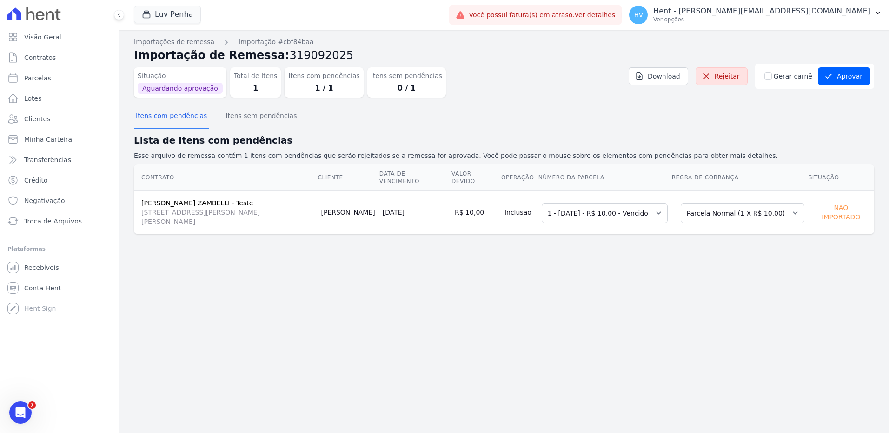
drag, startPoint x: 369, startPoint y: 199, endPoint x: 376, endPoint y: 196, distance: 7.9
click at [379, 196] on td "22/09/2025" at bounding box center [415, 212] width 72 height 43
drag, startPoint x: 376, startPoint y: 196, endPoint x: 513, endPoint y: 282, distance: 162.1
click at [513, 283] on div "Importações de remessa Importação #cbf84baa Importação de Remessa: 319092025 Si…" at bounding box center [504, 232] width 770 height 404
drag, startPoint x: 562, startPoint y: 175, endPoint x: 577, endPoint y: 174, distance: 15.4
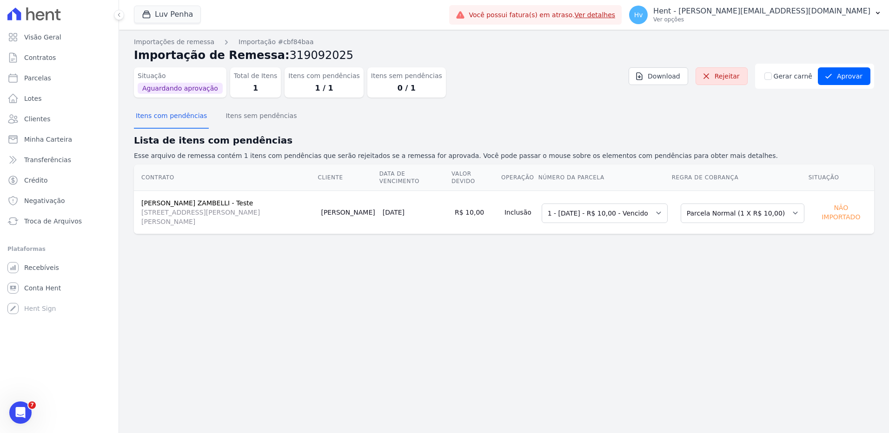
click at [577, 174] on th "Número da Parcela" at bounding box center [604, 178] width 133 height 27
click at [725, 205] on select "Selecione uma Nova Parcela Avulsa Parcela Avulsa Existente Parcela Normal (1 X …" at bounding box center [743, 214] width 124 height 20
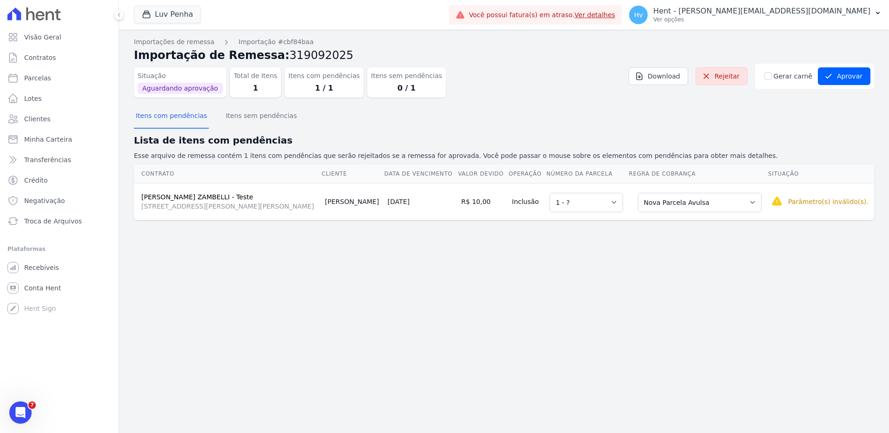
click at [398, 279] on div "Importações de remessa Importação #cbf84baa Importação de Remessa: 319092025 Si…" at bounding box center [504, 232] width 770 height 404
click at [656, 252] on div "Importações de remessa Importação #cbf84baa Importação de Remessa: 319092025 Si…" at bounding box center [504, 232] width 770 height 404
click at [573, 207] on select "Selecione uma 1 - ?" at bounding box center [586, 203] width 73 height 20
click at [577, 206] on select "Selecione uma 1 - ?" at bounding box center [586, 203] width 73 height 20
click at [685, 248] on div "Importações de remessa Importação #cbf84baa Importação de Remessa: 319092025 Si…" at bounding box center [504, 232] width 770 height 404
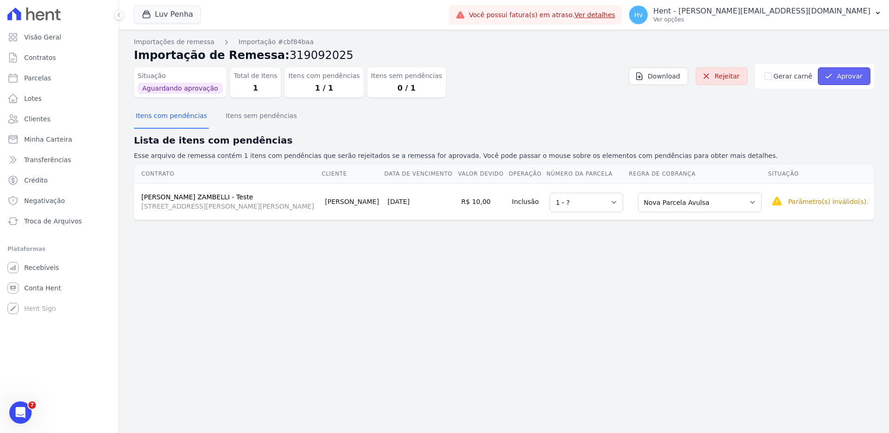
click at [837, 74] on button "Aprovar" at bounding box center [844, 76] width 53 height 18
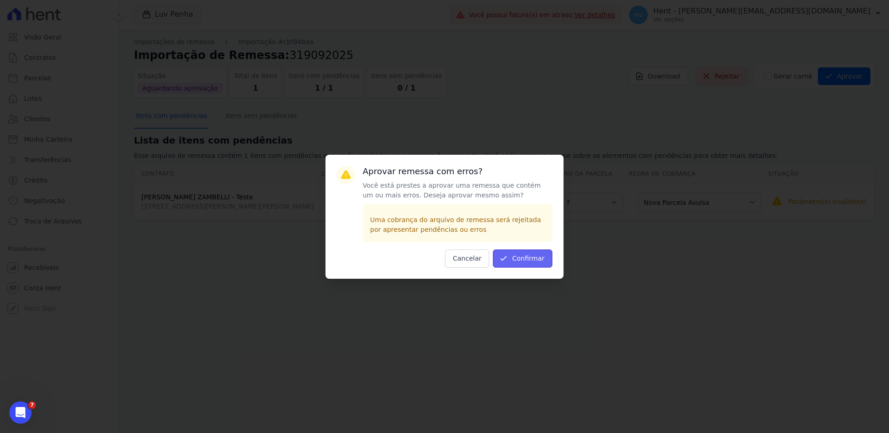
click at [529, 255] on button "Confirmar" at bounding box center [523, 259] width 60 height 18
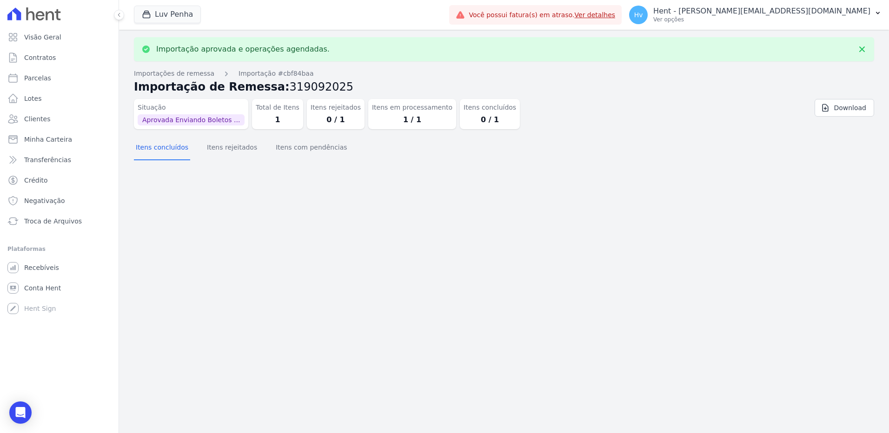
click at [357, 238] on div "Importação aprovada e operações agendadas. Importações de remessa Importação #c…" at bounding box center [504, 232] width 770 height 404
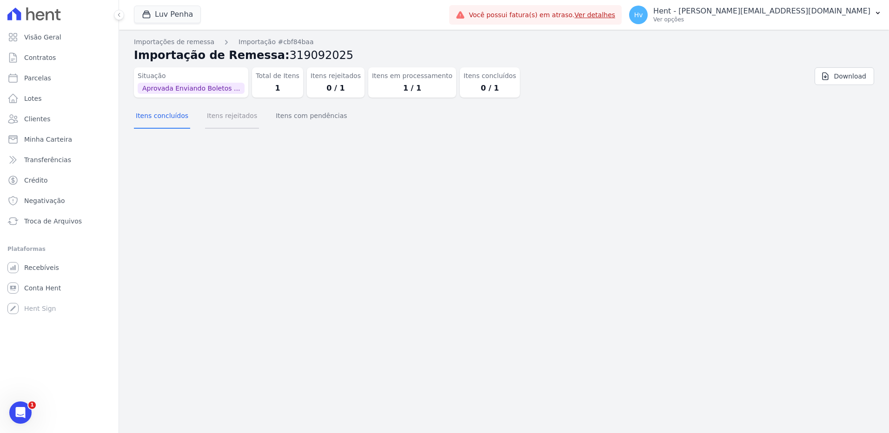
click at [236, 122] on button "Itens rejeitados" at bounding box center [232, 117] width 54 height 24
click at [787, 19] on p "Ver opções" at bounding box center [761, 19] width 217 height 7
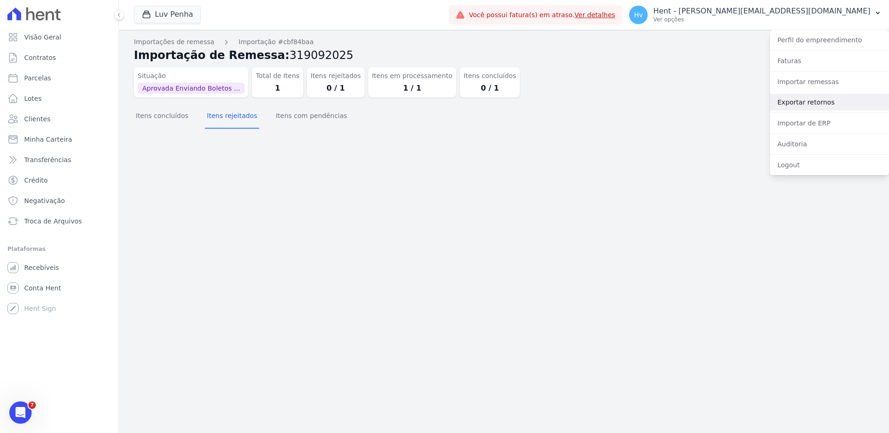
click at [789, 102] on link "Exportar retornos" at bounding box center [829, 102] width 119 height 17
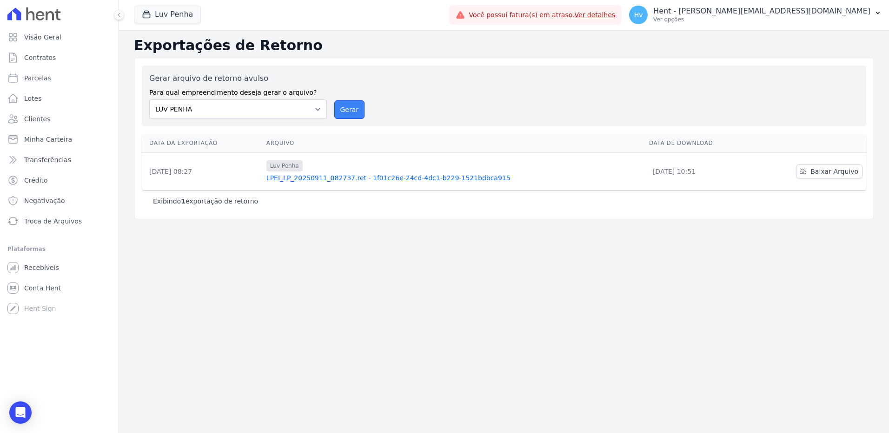
click at [355, 113] on button "Gerar" at bounding box center [349, 109] width 31 height 19
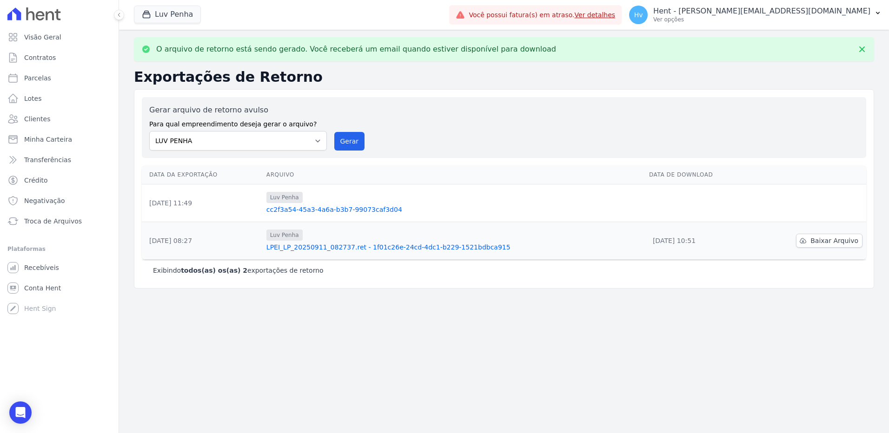
drag, startPoint x: 159, startPoint y: 204, endPoint x: 198, endPoint y: 206, distance: 39.1
click at [198, 206] on td "[DATE] 11:49" at bounding box center [202, 204] width 121 height 38
click at [353, 208] on link "cc2f3a54-45a3-4a6a-b3b7-99073caf3d04" at bounding box center [453, 209] width 375 height 9
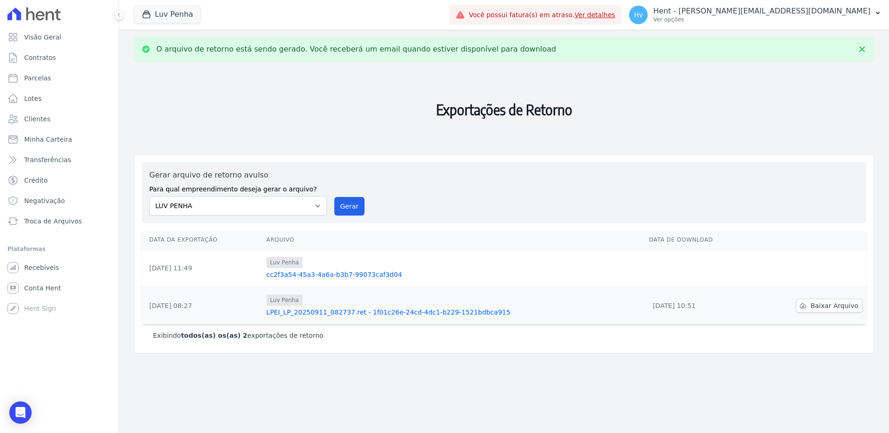
click at [376, 96] on h2 "Exportações de Retorno" at bounding box center [504, 110] width 740 height 82
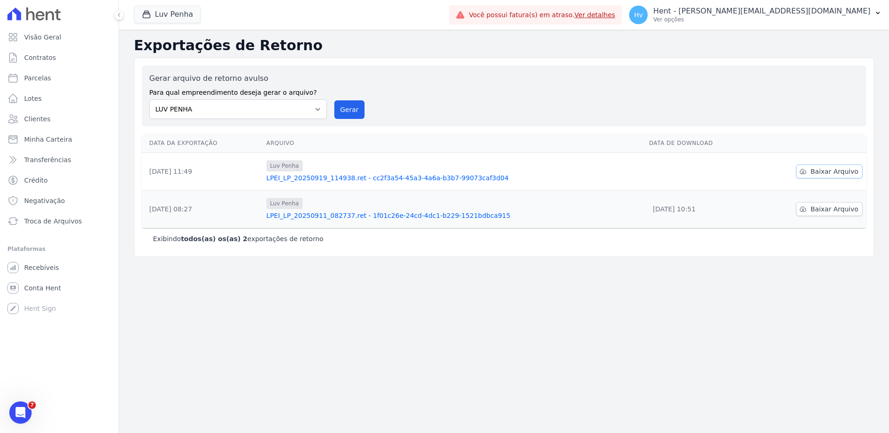
click at [817, 172] on span "Baixar Arquivo" at bounding box center [834, 171] width 48 height 9
click at [458, 325] on div "Exportações de Retorno Gerar arquivo de retorno avulso Para qual empreendimento…" at bounding box center [504, 232] width 770 height 404
click at [355, 111] on button "Gerar" at bounding box center [349, 109] width 31 height 19
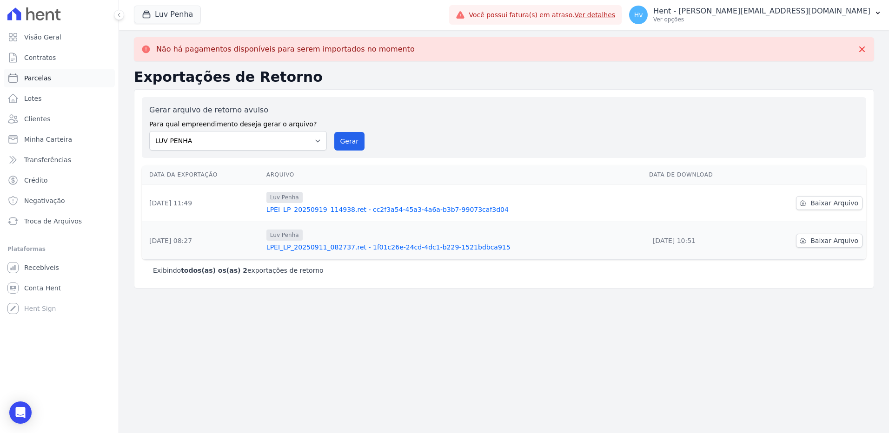
drag, startPoint x: 28, startPoint y: 76, endPoint x: 69, endPoint y: 80, distance: 40.7
click at [28, 76] on span "Parcelas" at bounding box center [37, 77] width 27 height 9
select select
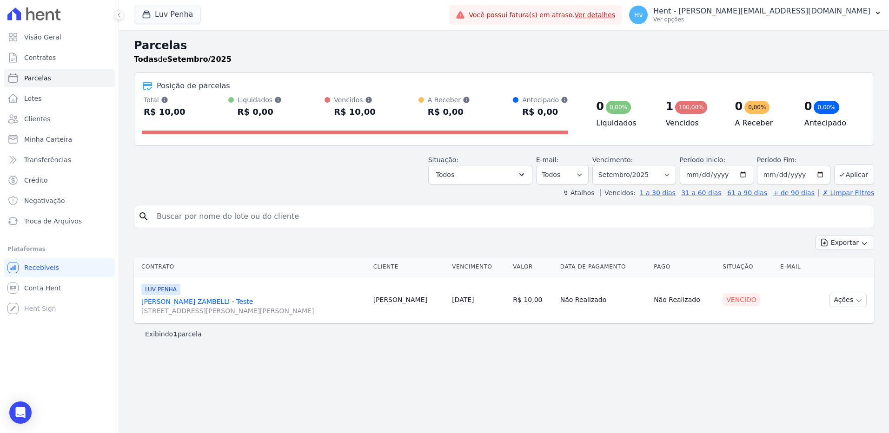
click at [658, 358] on div "Parcelas Todas de Setembro/2025 Posição de parcelas Total Soma das parcelas pag…" at bounding box center [504, 232] width 770 height 404
click at [240, 300] on link "[PERSON_NAME] - Teste [STREET_ADDRESS][PERSON_NAME][PERSON_NAME]" at bounding box center [253, 306] width 225 height 19
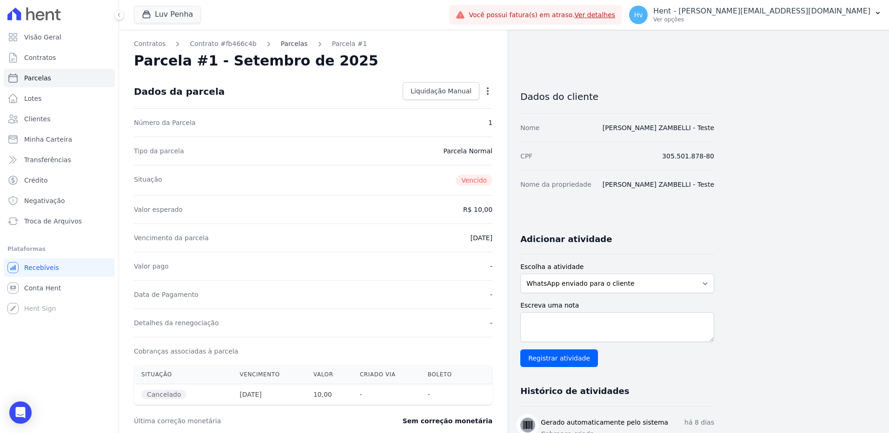
click at [281, 43] on link "Parcelas" at bounding box center [294, 44] width 27 height 10
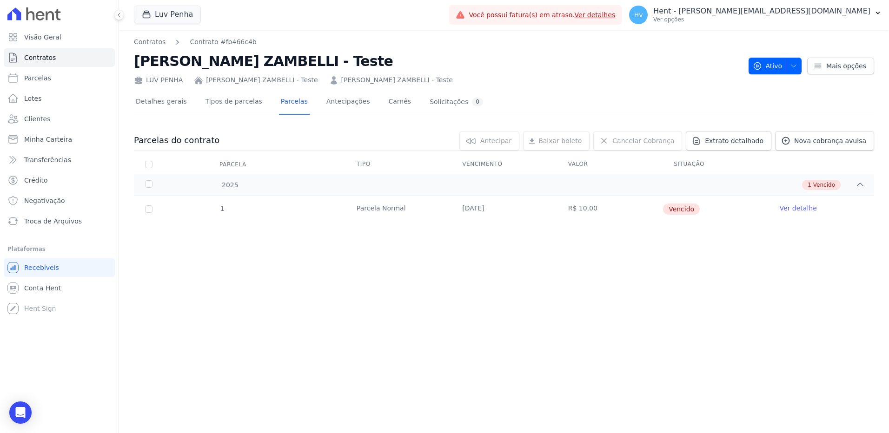
click at [381, 316] on div "Contratos Contrato #fb466c4b [PERSON_NAME] - Teste LUV PENHA [PERSON_NAME] - Te…" at bounding box center [504, 232] width 770 height 404
click at [549, 271] on div "Contratos Contrato #fb466c4b [PERSON_NAME] - Teste LUV PENHA [PERSON_NAME] - Te…" at bounding box center [504, 232] width 770 height 404
click at [36, 60] on span "Contratos" at bounding box center [40, 57] width 32 height 9
